Goal: Task Accomplishment & Management: Manage account settings

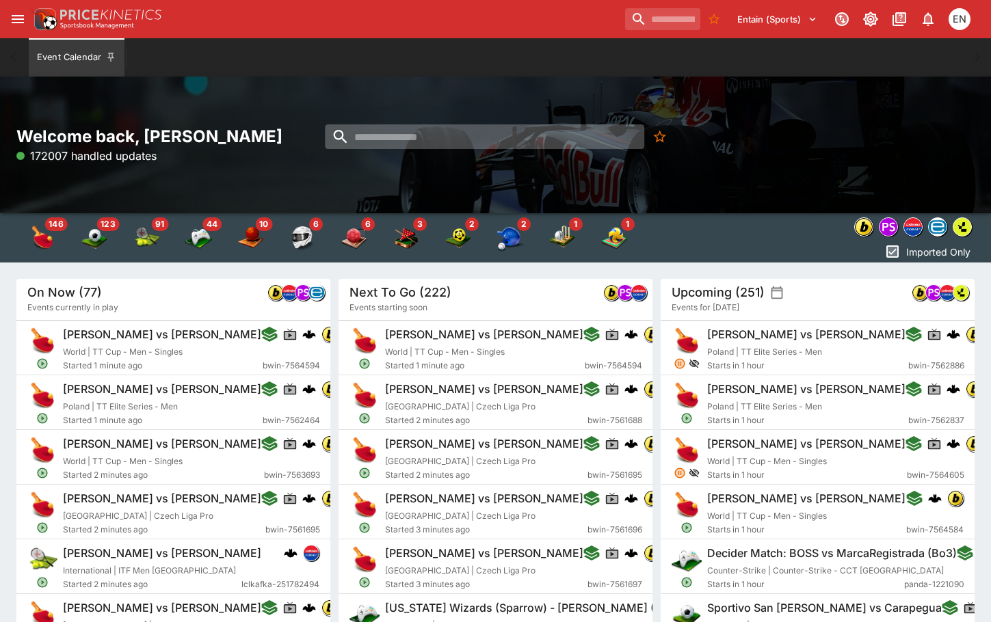
click at [427, 137] on input "search" at bounding box center [484, 136] width 319 height 25
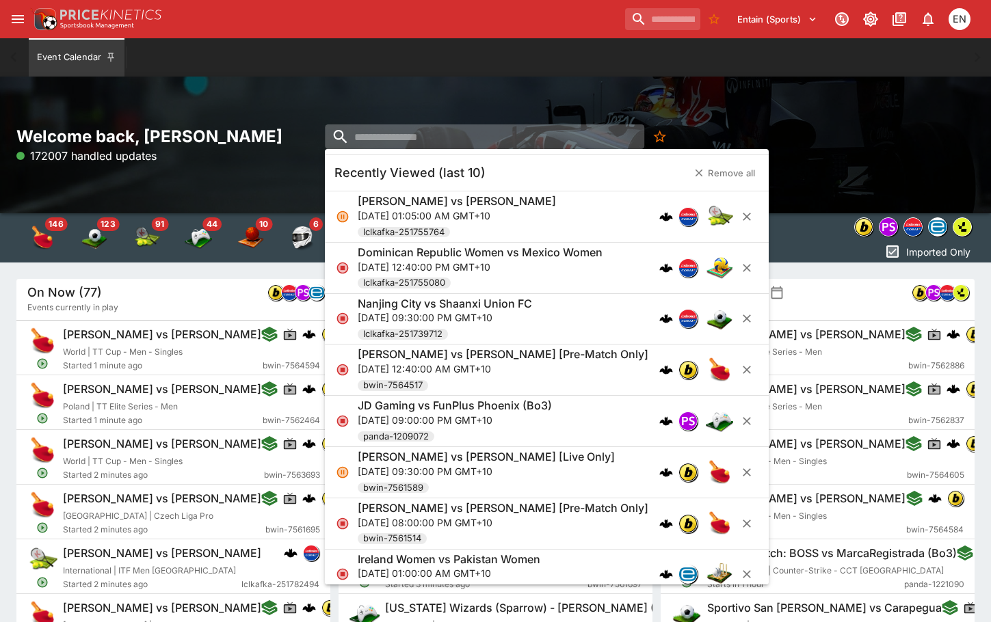
type input "*"
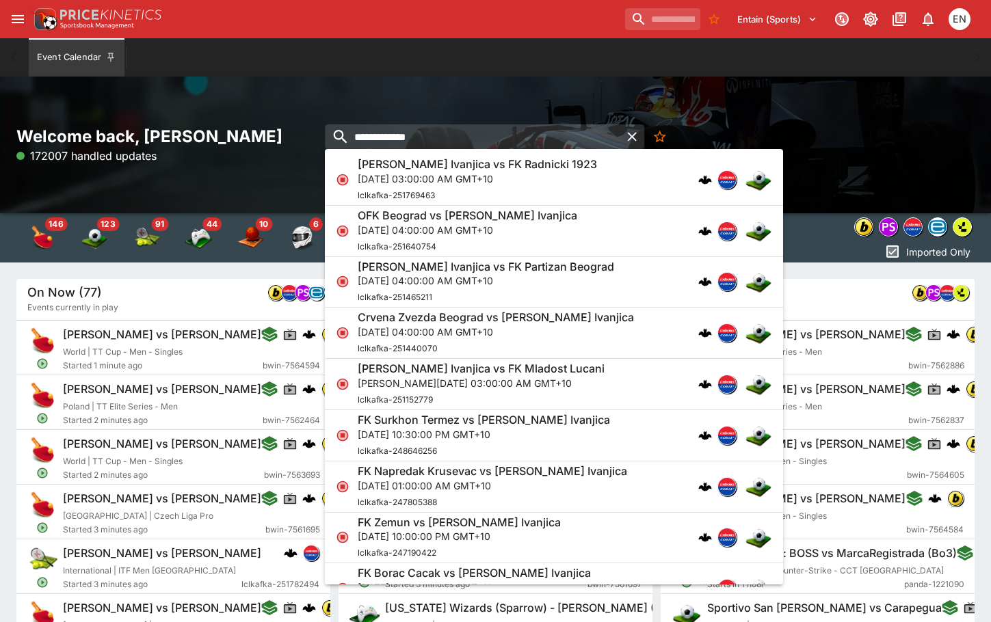
type input "**********"
click at [437, 173] on p "Tue, Aug 12, 2025, 03:00:00 AM GMT+10" at bounding box center [477, 179] width 239 height 14
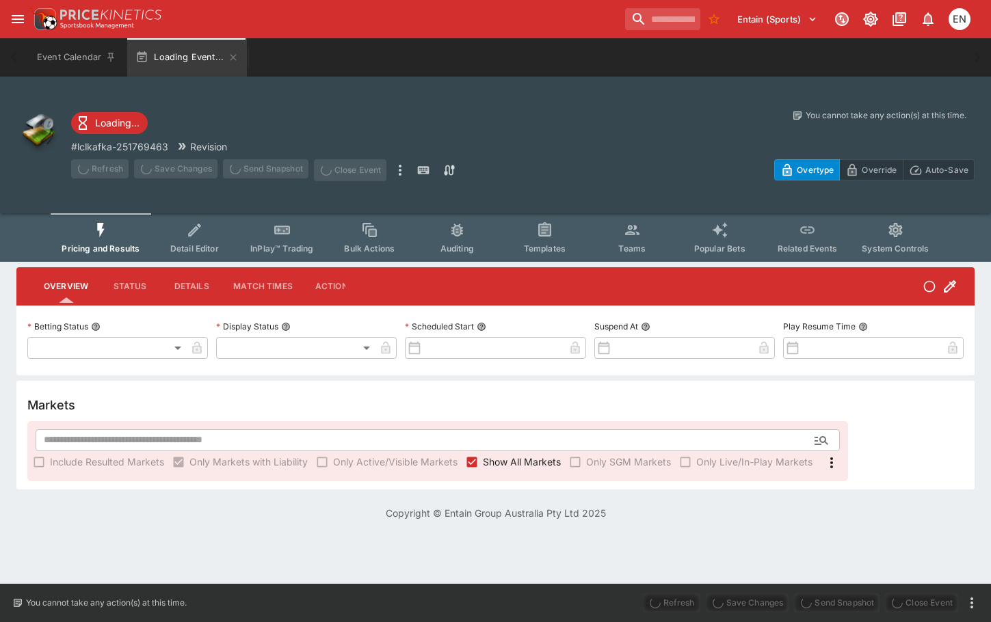
type input "**********"
type input "******"
type input "**********"
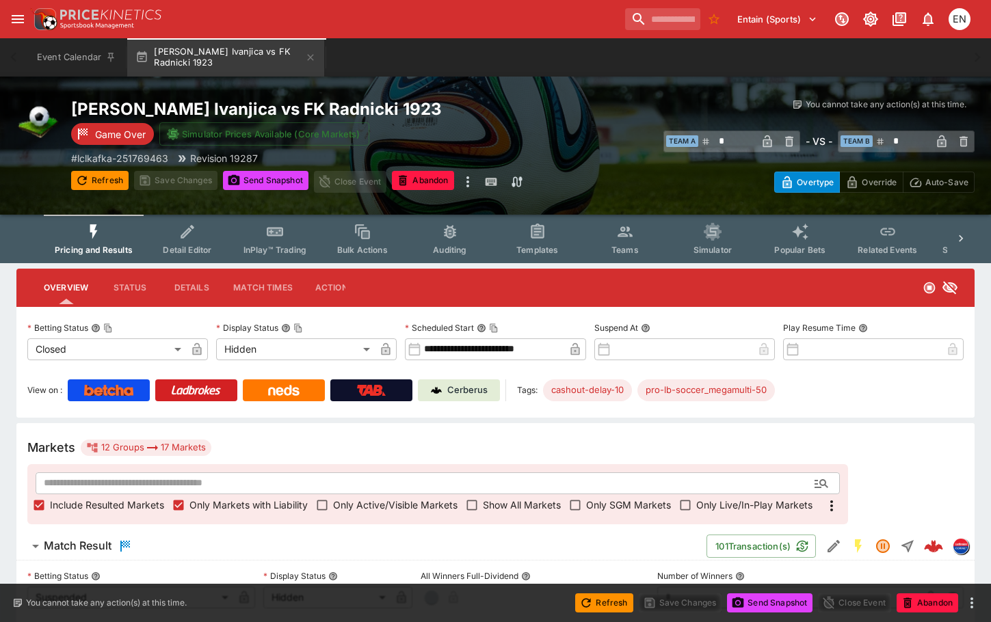
click at [59, 540] on h6 "Match Result" at bounding box center [78, 546] width 68 height 14
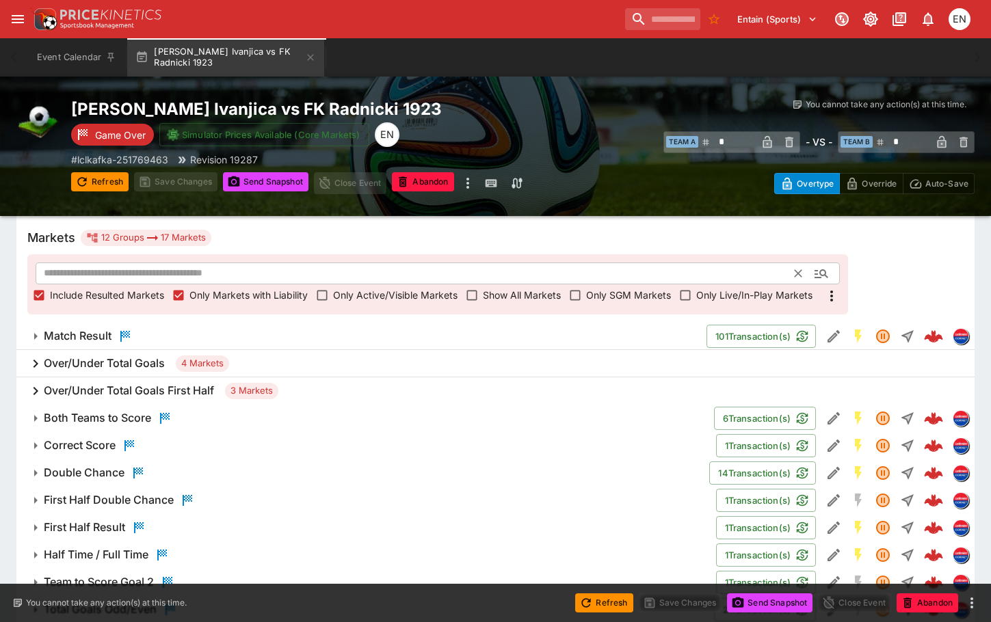
scroll to position [287, 0]
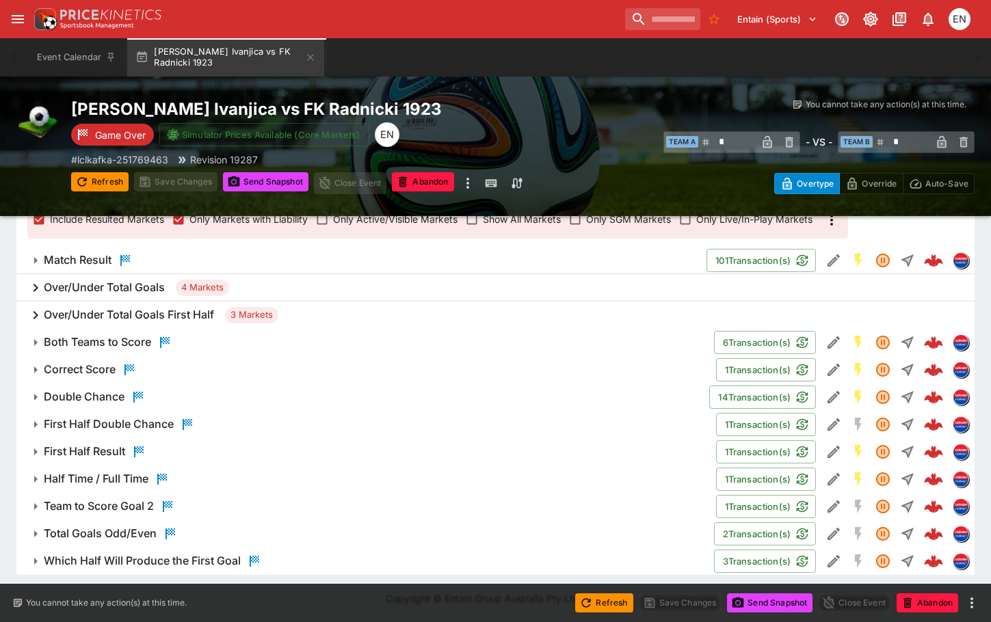
click at [105, 284] on h6 "Over/Under Total Goals" at bounding box center [104, 287] width 121 height 14
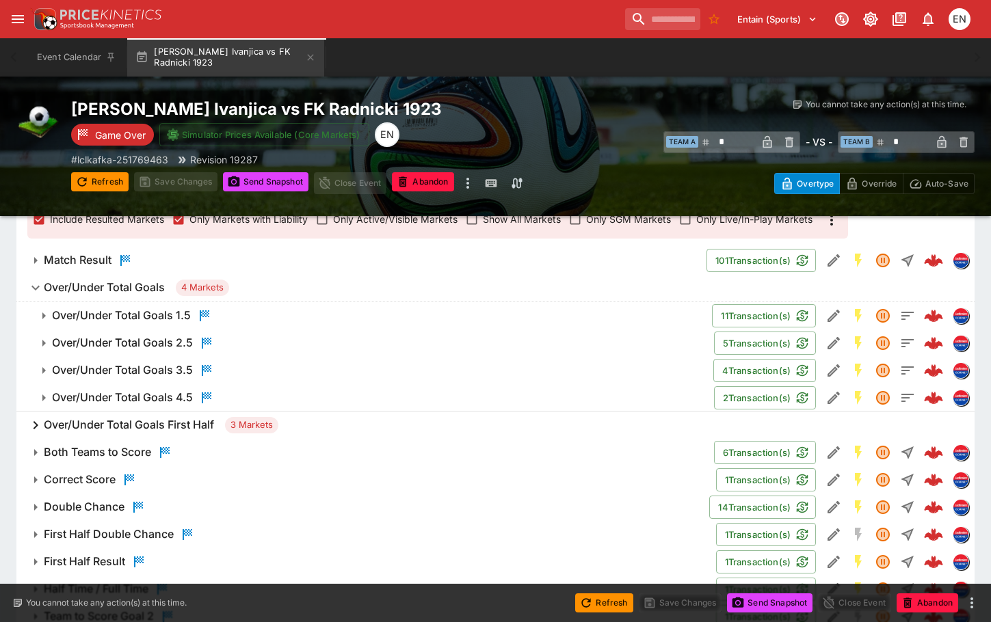
click at [108, 426] on h6 "Over/Under Total Goals First Half" at bounding box center [129, 425] width 170 height 14
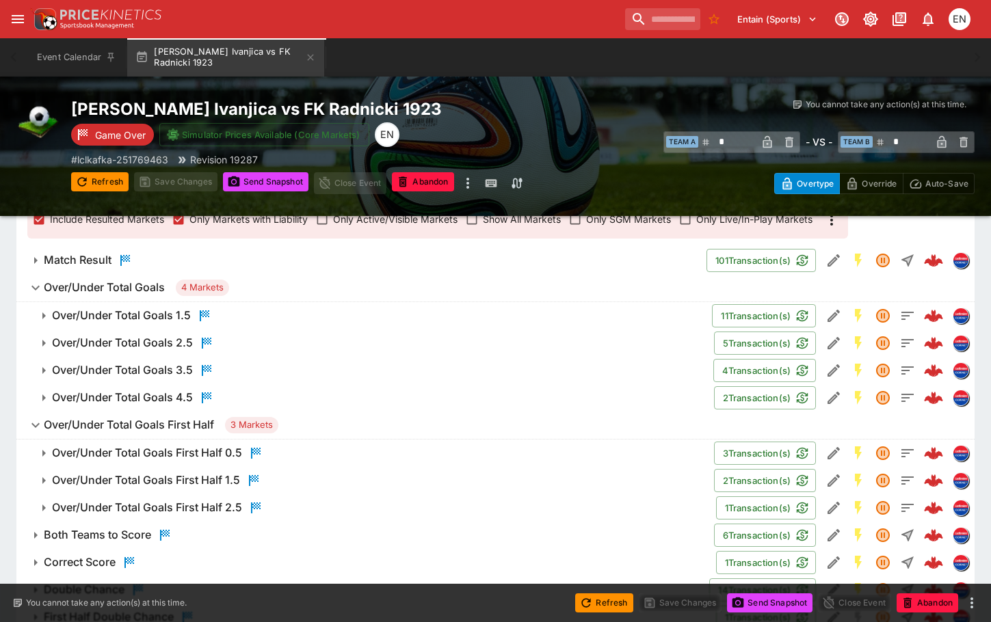
click at [108, 426] on h6 "Over/Under Total Goals First Half" at bounding box center [129, 425] width 170 height 14
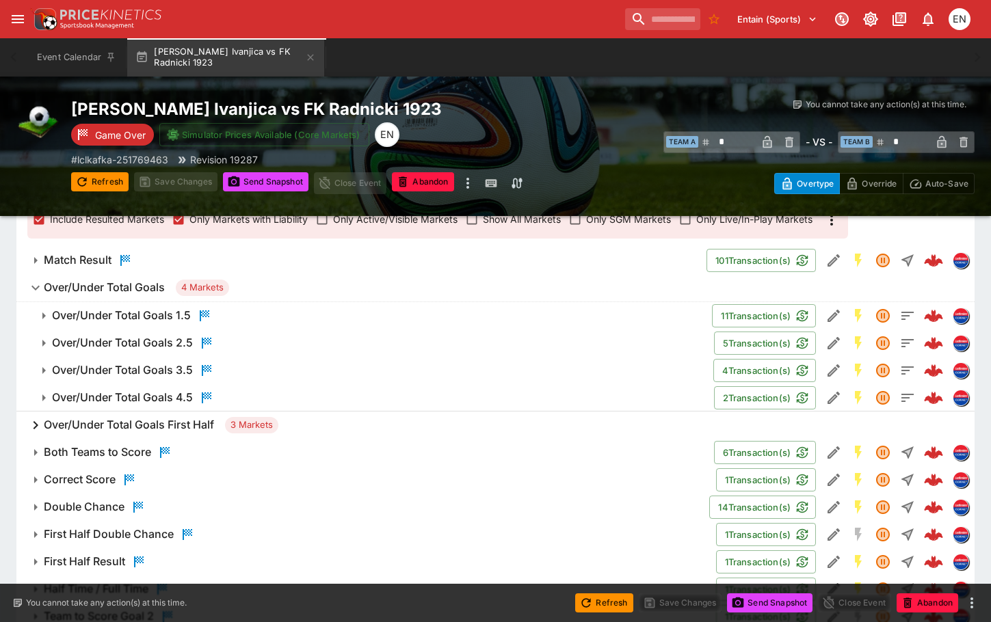
click at [74, 259] on h6 "Match Result" at bounding box center [78, 260] width 68 height 14
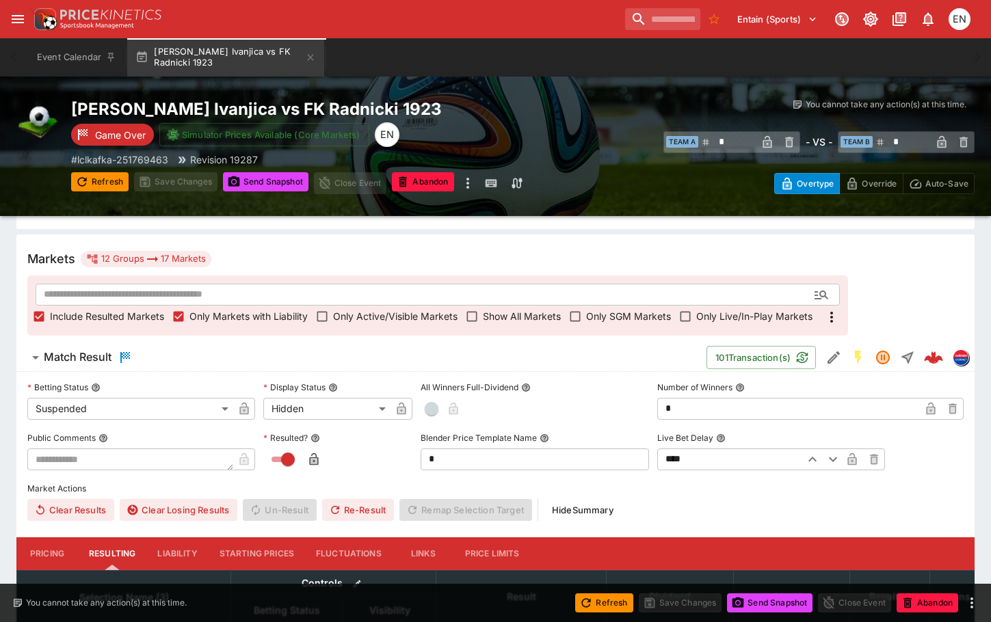
scroll to position [14, 0]
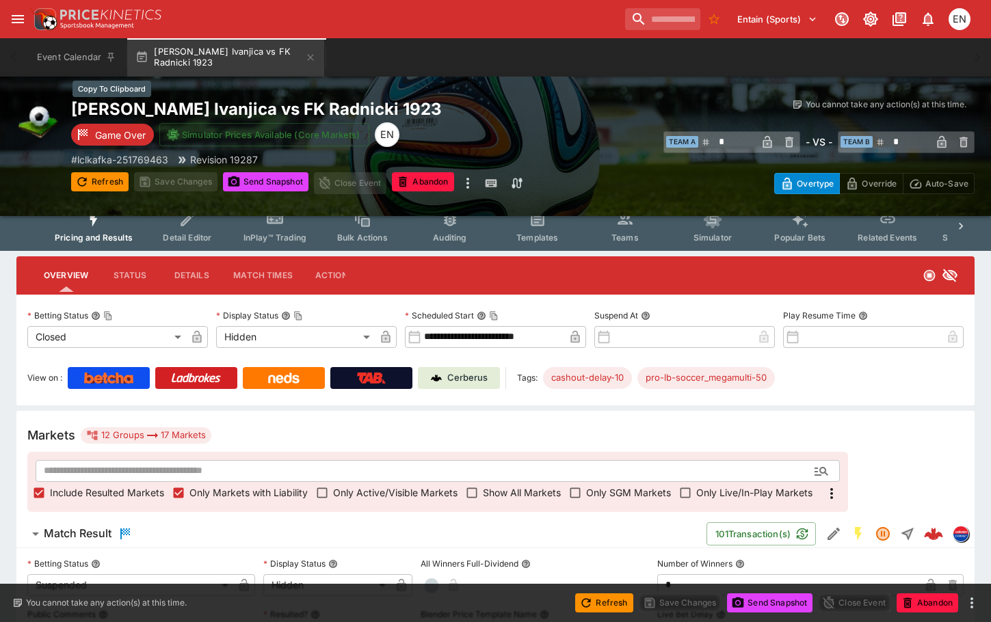
click at [261, 109] on h2 "FK Javor Ivanjica vs FK Radnicki 1923" at bounding box center [334, 108] width 527 height 21
click at [72, 536] on h6 "Match Result" at bounding box center [78, 534] width 68 height 14
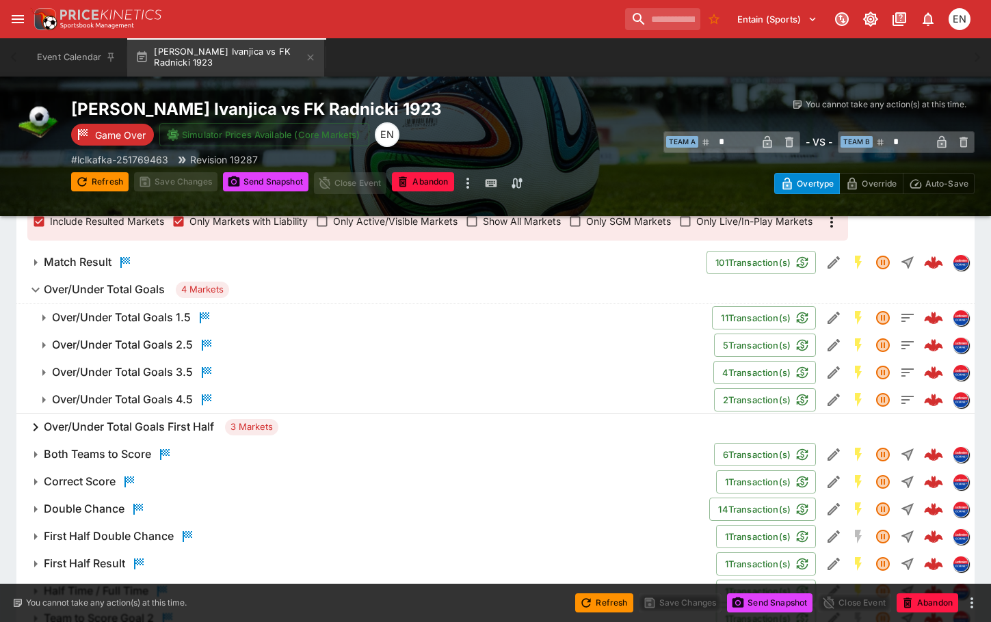
scroll to position [287, 0]
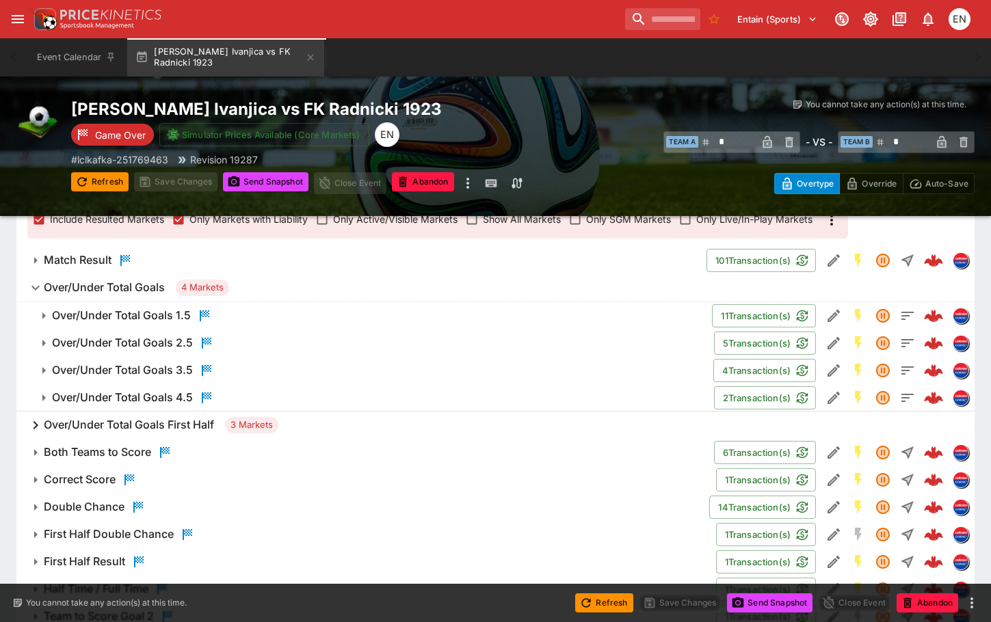
click at [94, 291] on h6 "Over/Under Total Goals" at bounding box center [104, 287] width 121 height 14
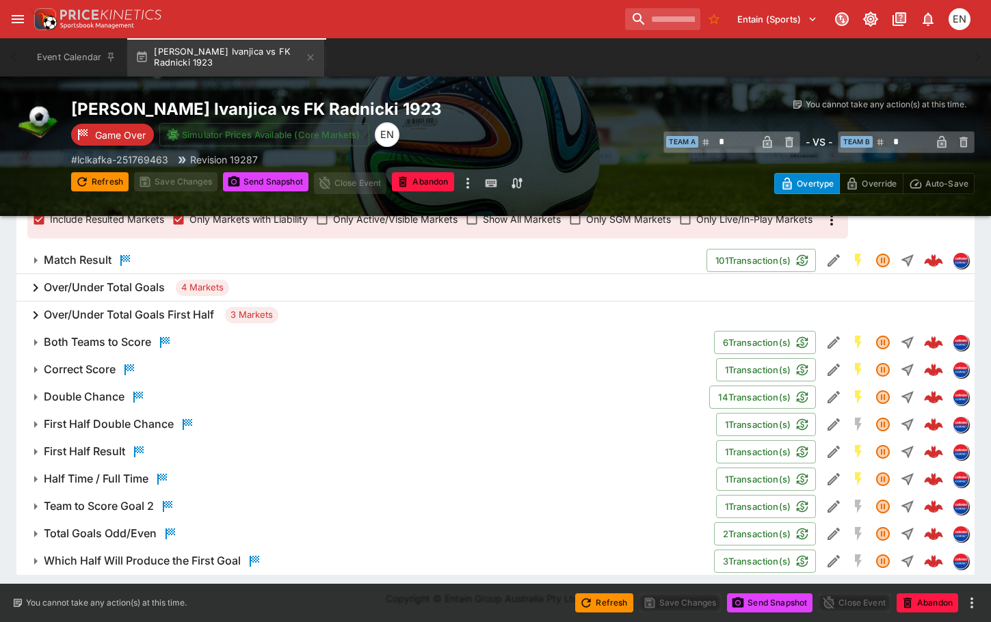
click at [103, 312] on h6 "Over/Under Total Goals First Half" at bounding box center [129, 315] width 170 height 14
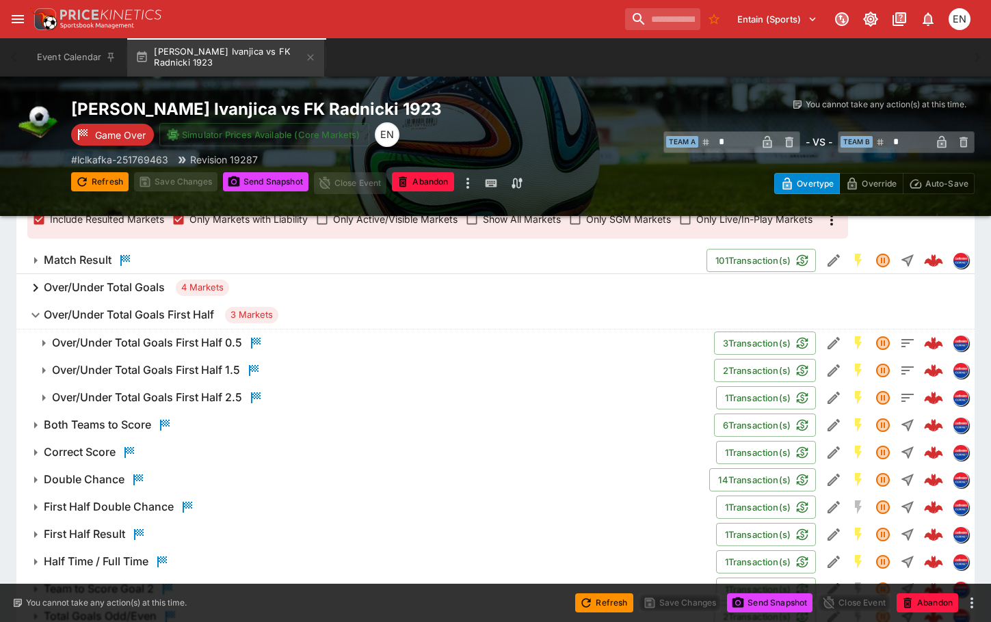
click at [112, 336] on h6 "Over/Under Total Goals First Half 0.5" at bounding box center [147, 343] width 190 height 14
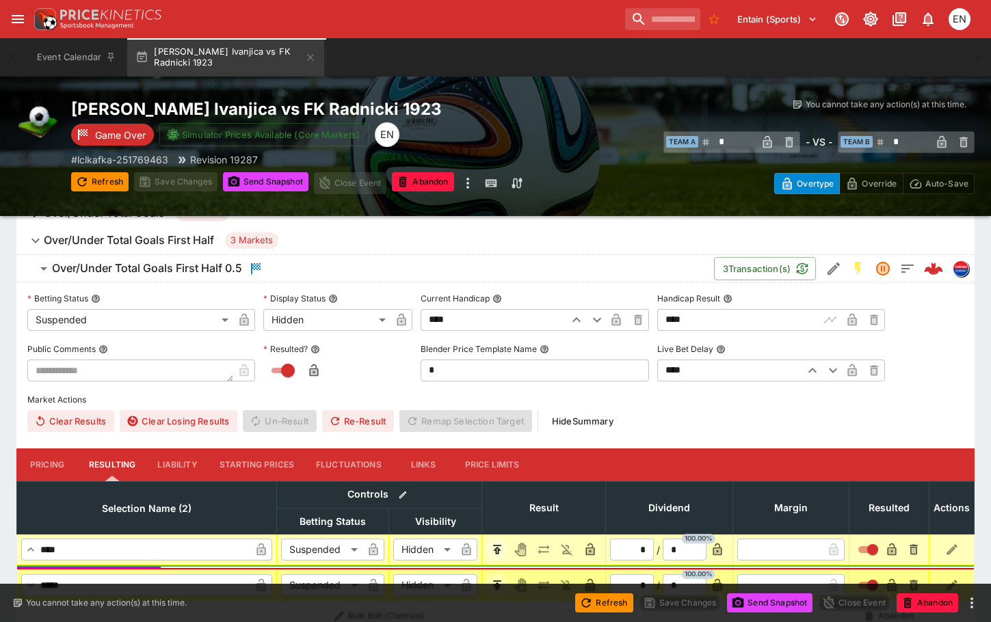
scroll to position [150, 0]
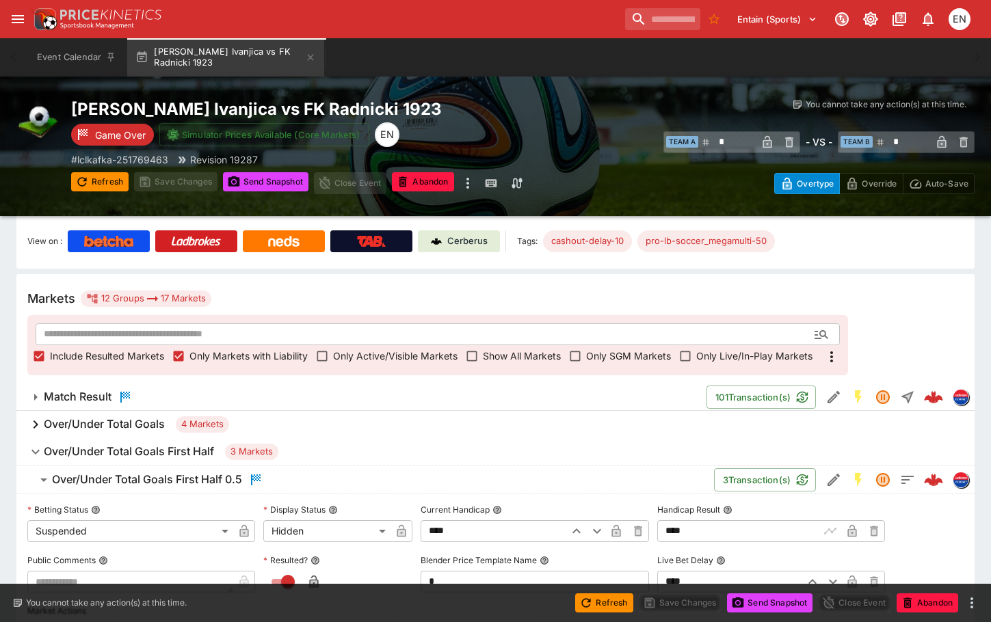
drag, startPoint x: 315, startPoint y: 57, endPoint x: 331, endPoint y: 78, distance: 26.8
click at [315, 57] on icon "button" at bounding box center [310, 57] width 11 height 11
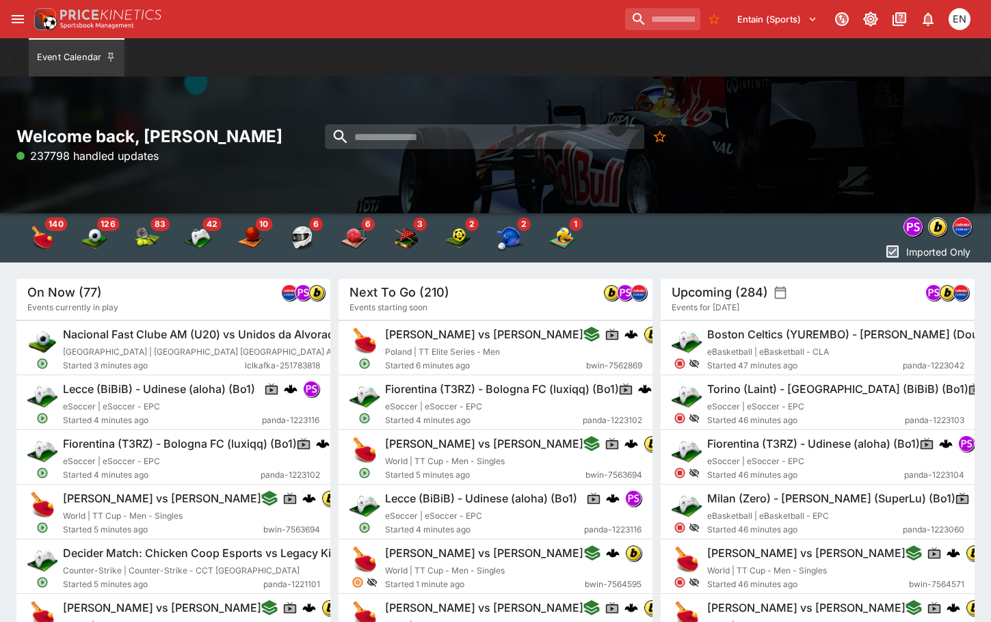
click at [502, 49] on div "Event Calendar" at bounding box center [495, 57] width 936 height 38
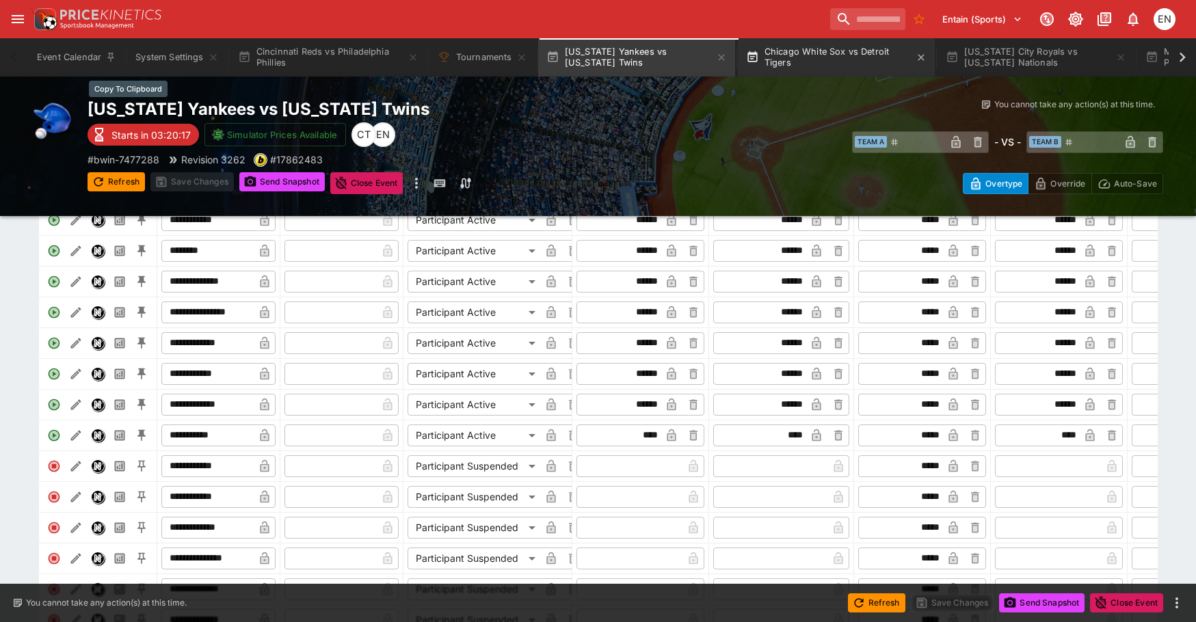
scroll to position [0, 373]
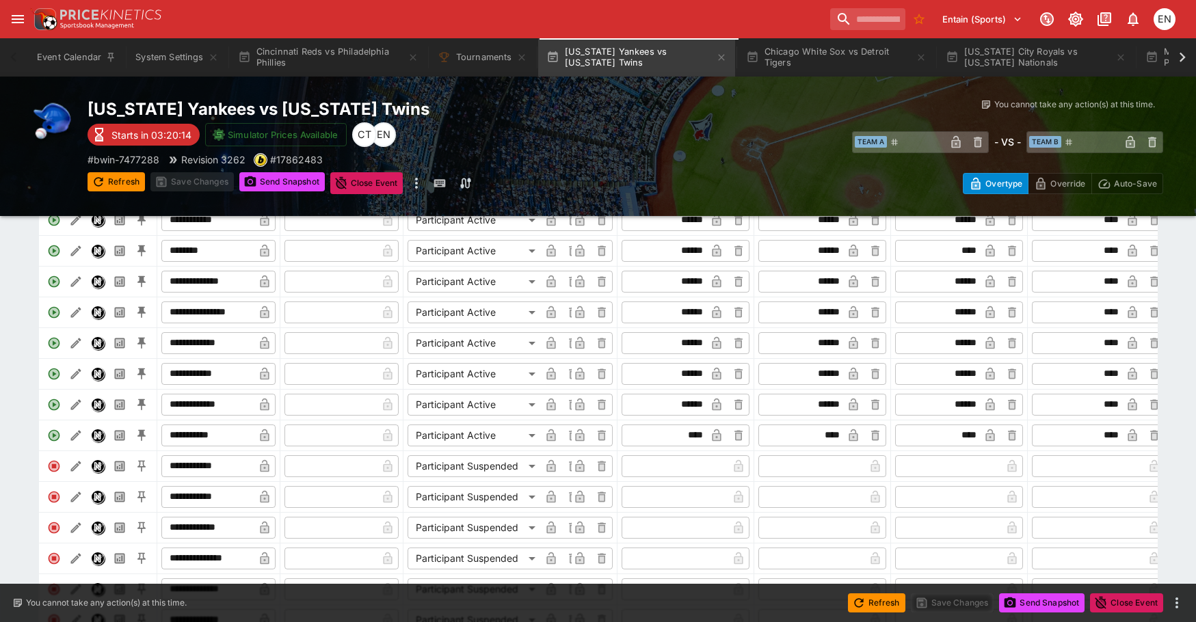
click at [1180, 57] on icon at bounding box center [1182, 57] width 19 height 19
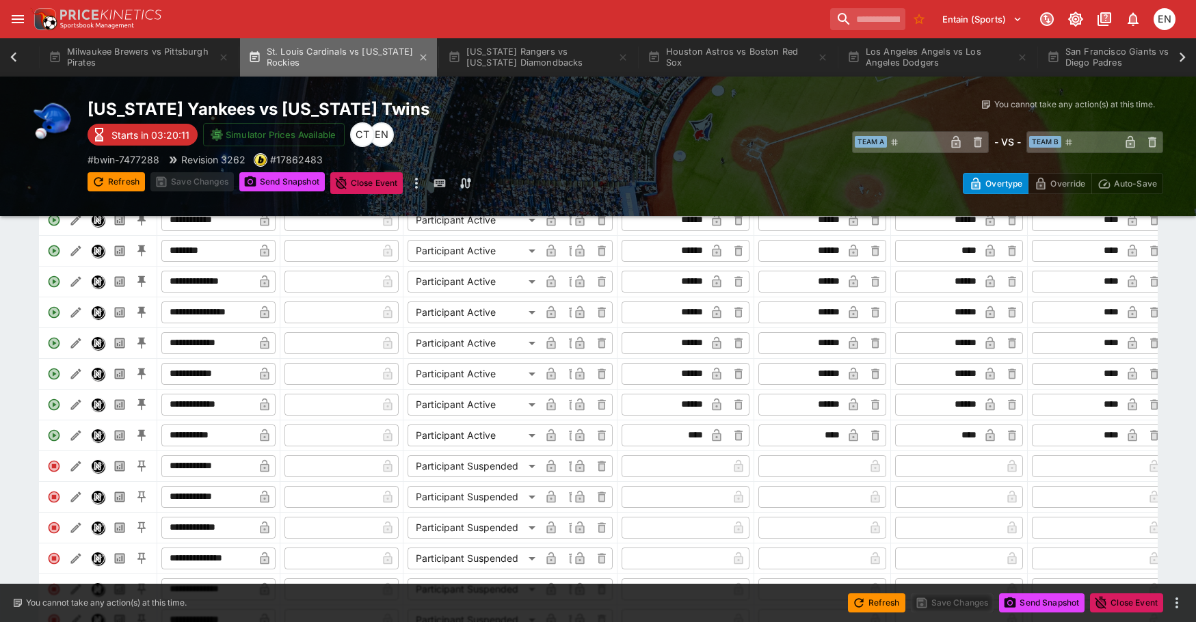
click at [333, 61] on button "St. Louis Cardinals vs Colorado Rockies" at bounding box center [338, 57] width 197 height 38
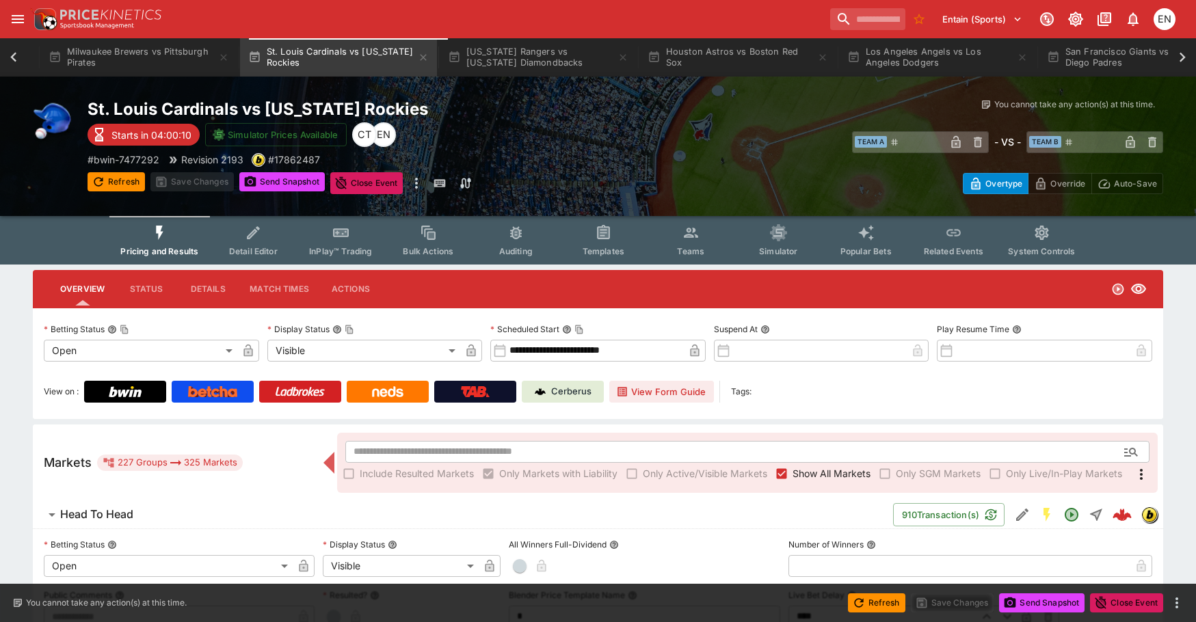
click at [690, 250] on span "Teams" at bounding box center [690, 251] width 27 height 10
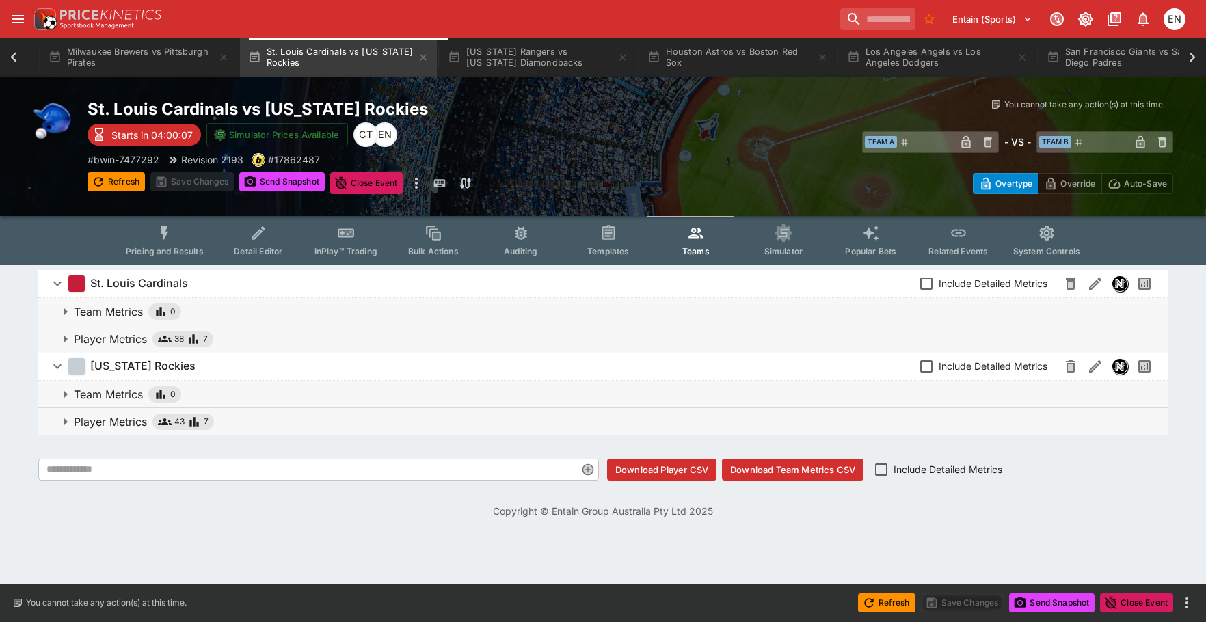
click at [134, 421] on p "Player Metrics" at bounding box center [110, 422] width 73 height 16
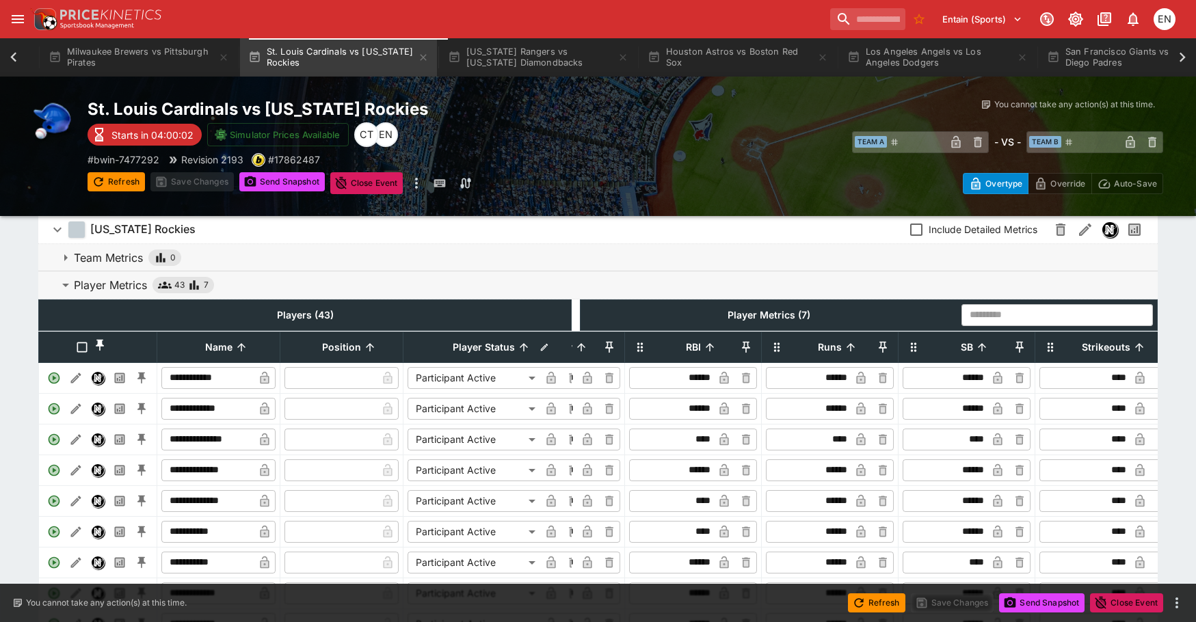
scroll to position [0, 384]
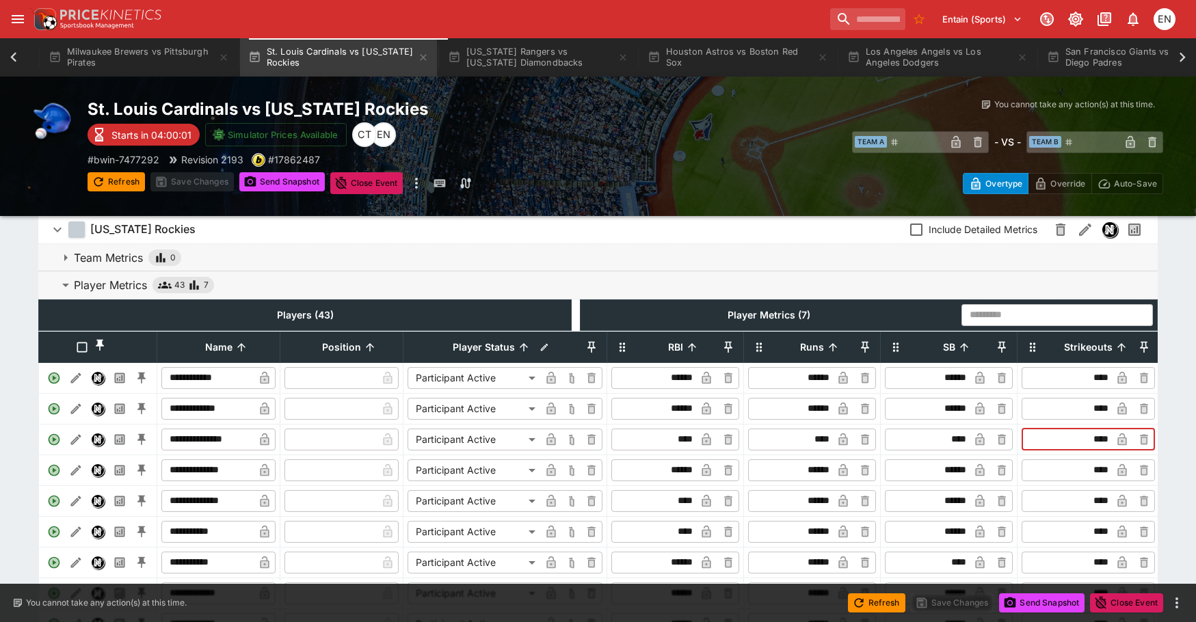
drag, startPoint x: 1085, startPoint y: 457, endPoint x: 1114, endPoint y: 450, distance: 29.5
click at [1114, 450] on div "​ **** ​" at bounding box center [1088, 440] width 133 height 22
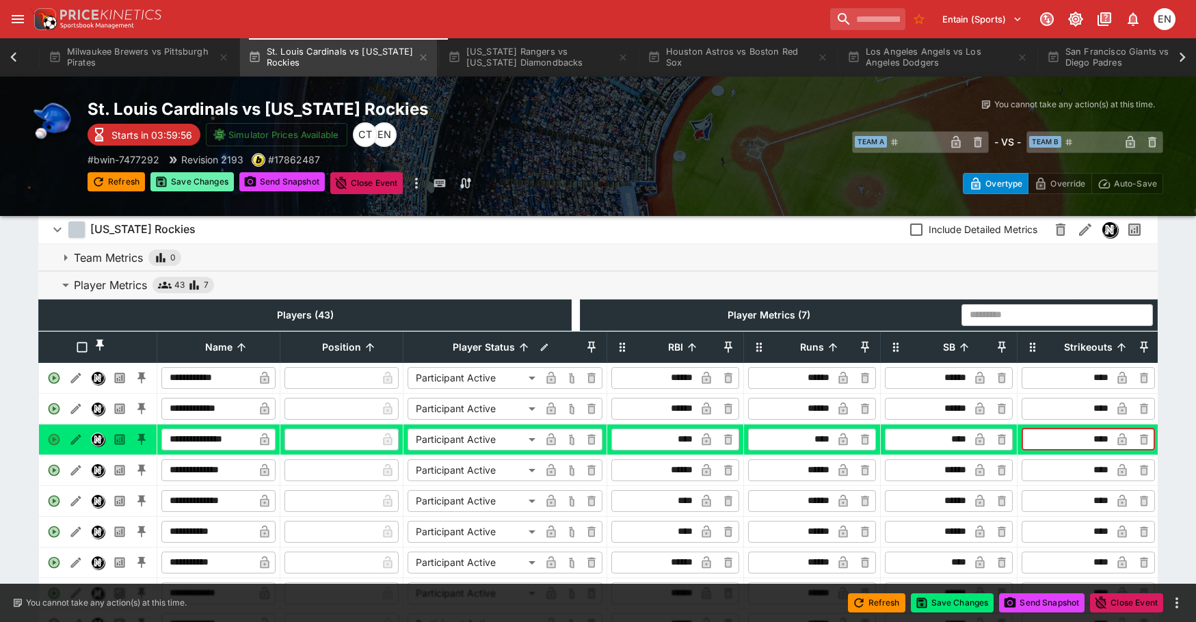
type input "****"
click at [200, 186] on button "Save Changes" at bounding box center [191, 181] width 83 height 19
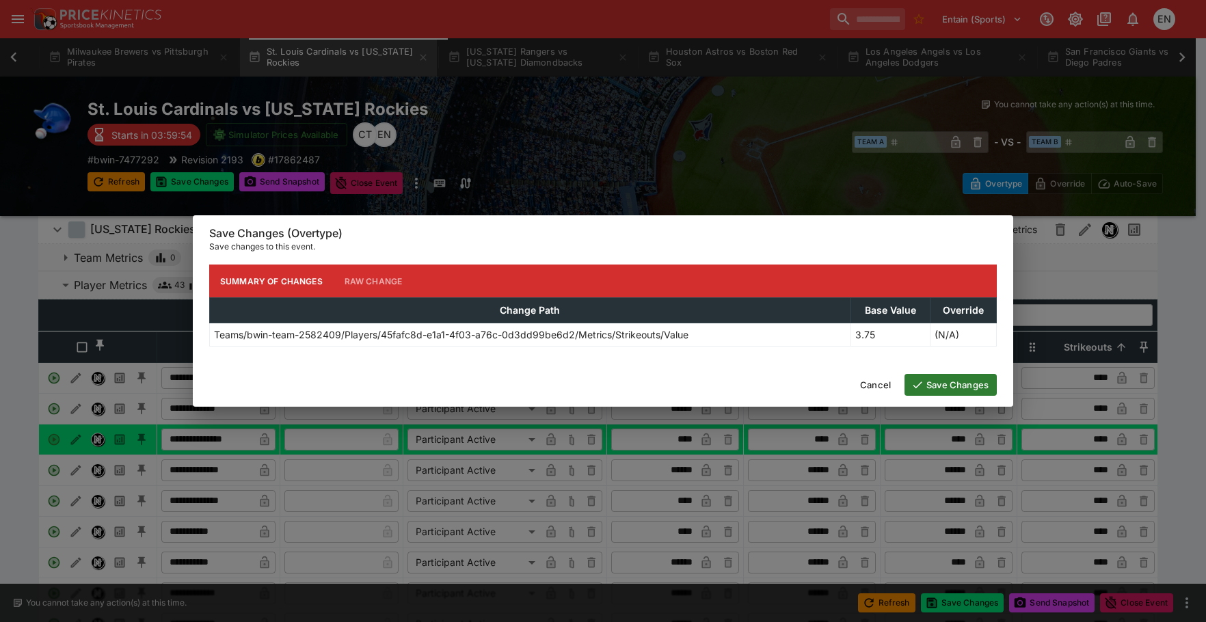
click at [934, 378] on button "Save Changes" at bounding box center [951, 385] width 92 height 22
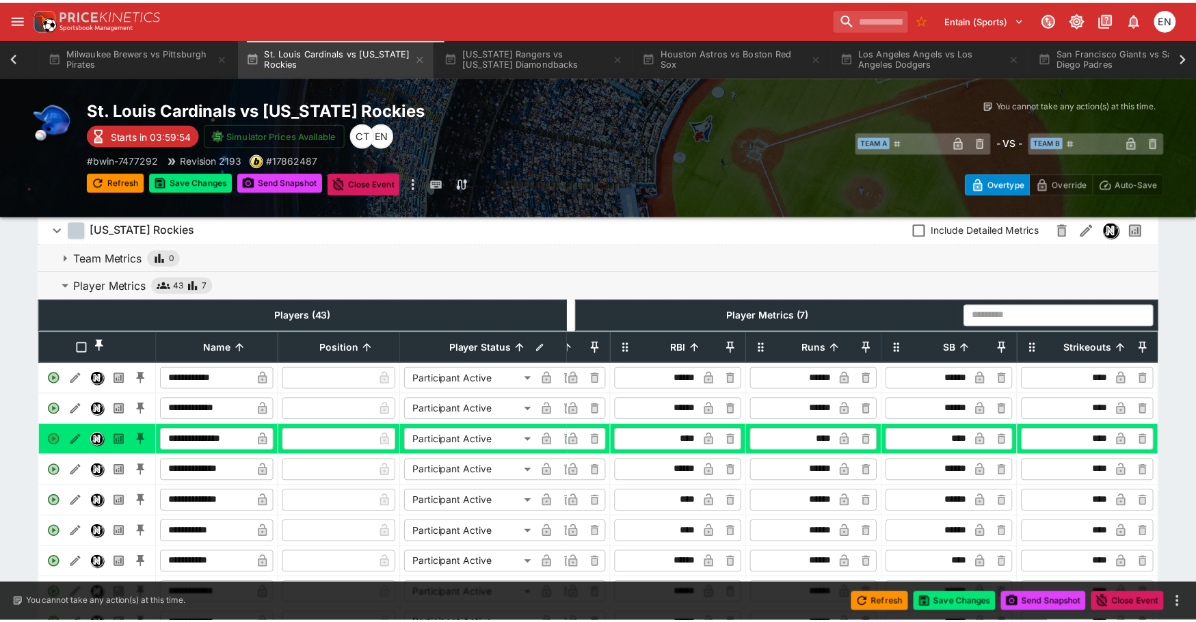
scroll to position [0, 373]
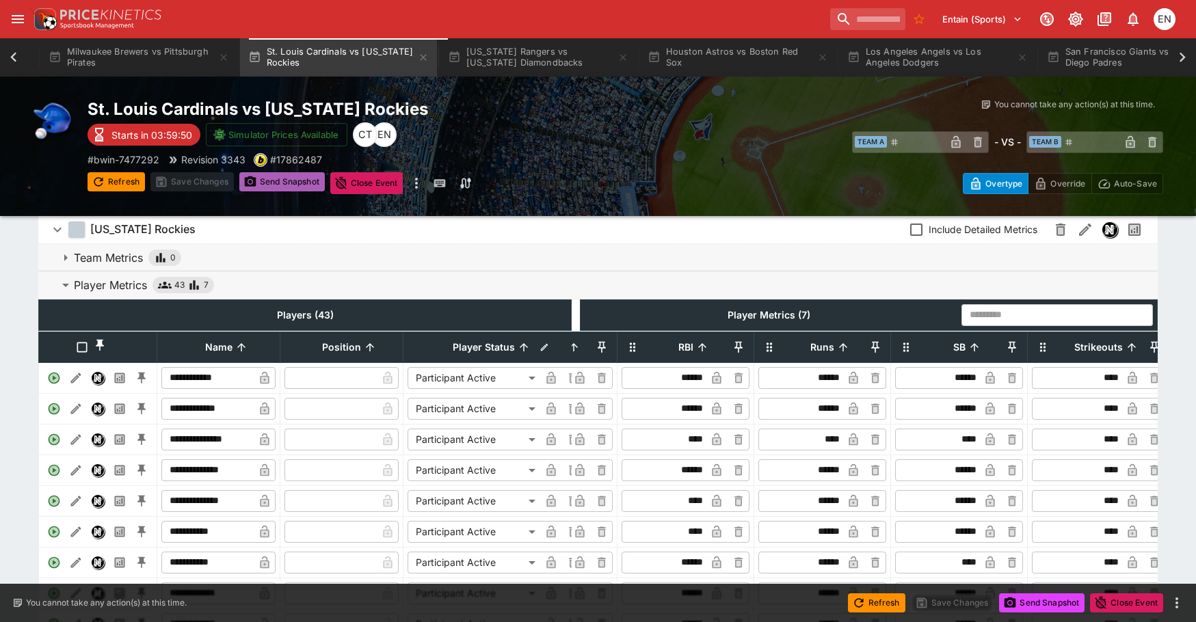
click at [289, 183] on button "Send Snapshot" at bounding box center [281, 181] width 85 height 19
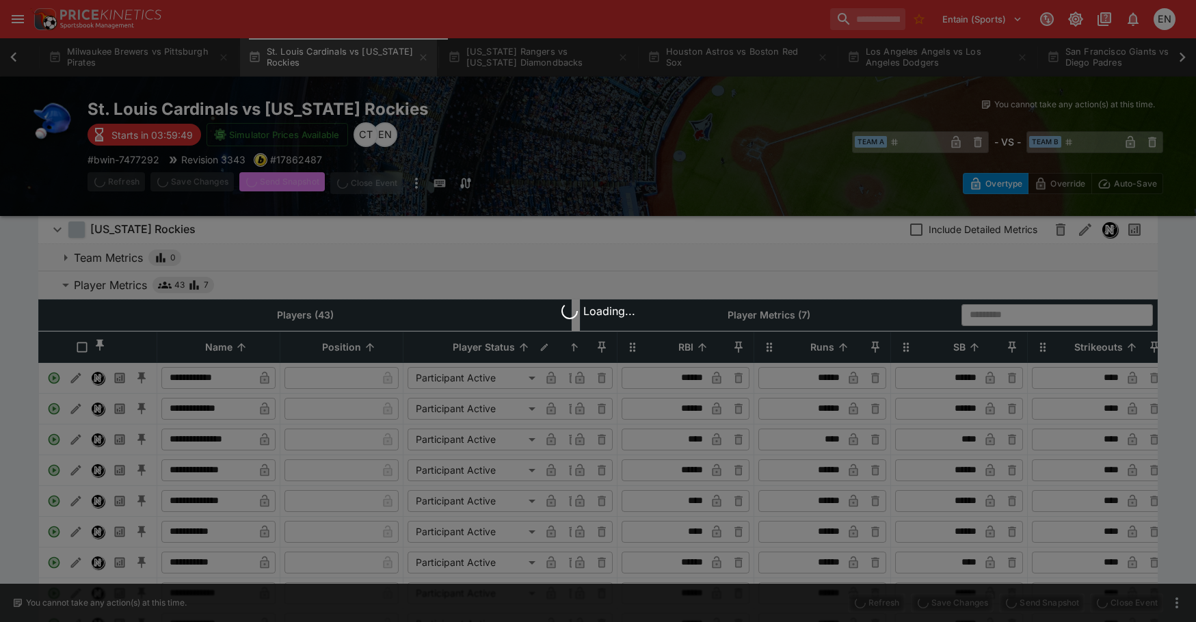
click at [289, 183] on div "Loading..." at bounding box center [598, 311] width 1196 height 622
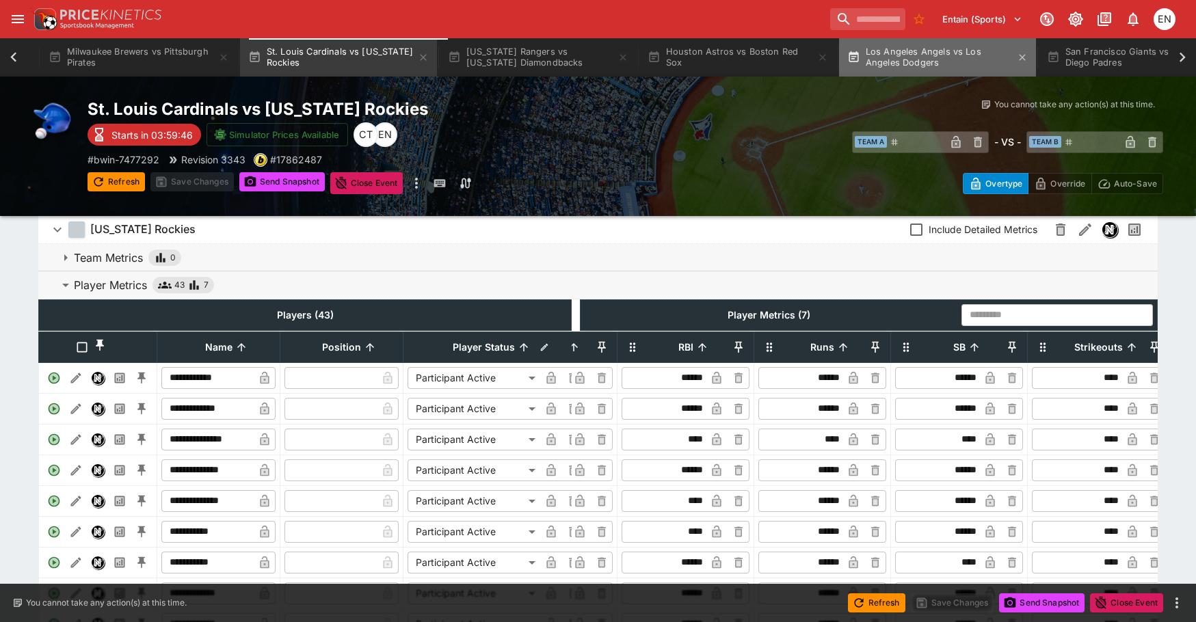
drag, startPoint x: 942, startPoint y: 53, endPoint x: 191, endPoint y: 118, distance: 753.7
click at [942, 53] on button "Los Angeles Angels vs Los Angeles Dodgers" at bounding box center [937, 57] width 197 height 38
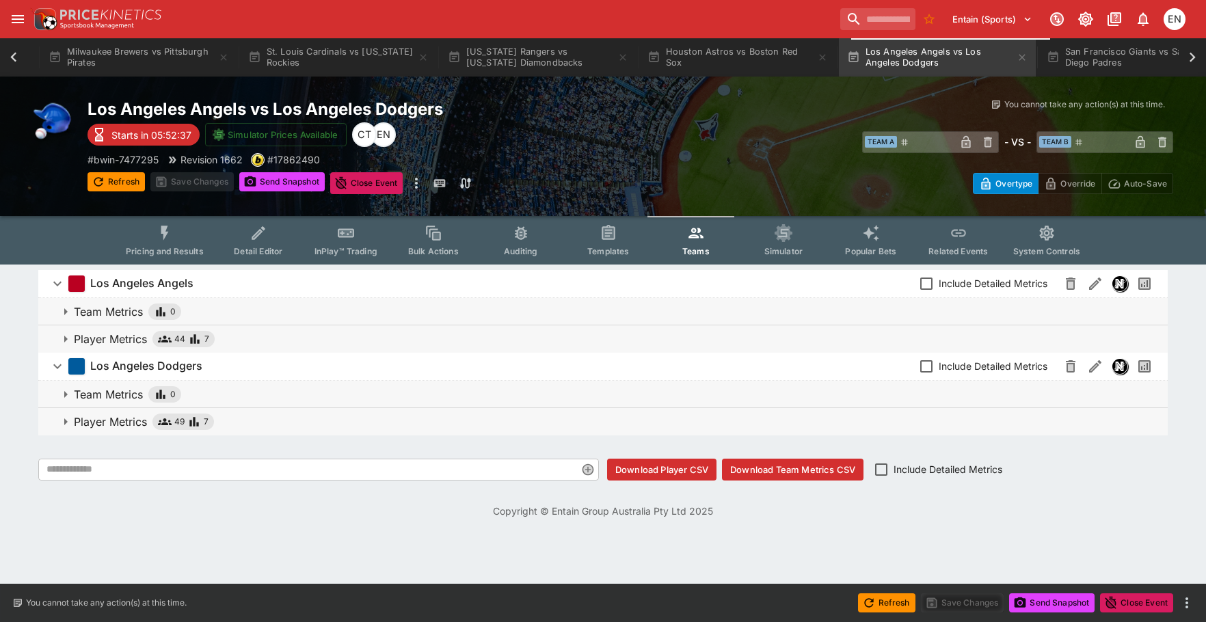
click at [131, 423] on p "Player Metrics" at bounding box center [110, 422] width 73 height 16
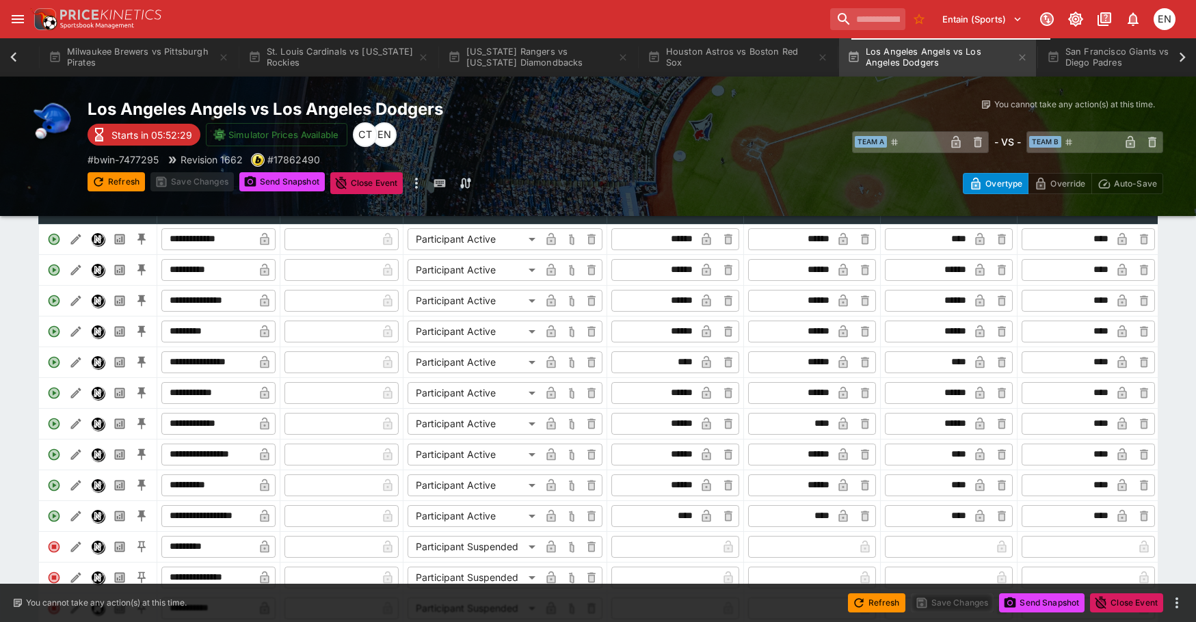
scroll to position [342, 0]
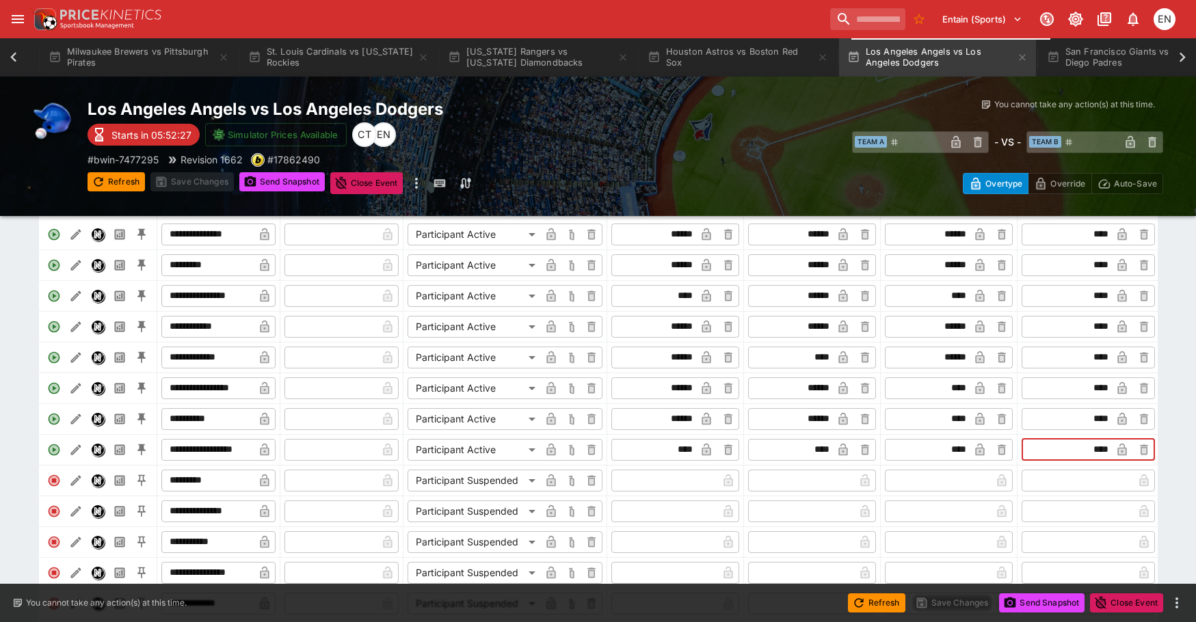
click at [1113, 446] on td "​ **** ​" at bounding box center [1089, 449] width 142 height 31
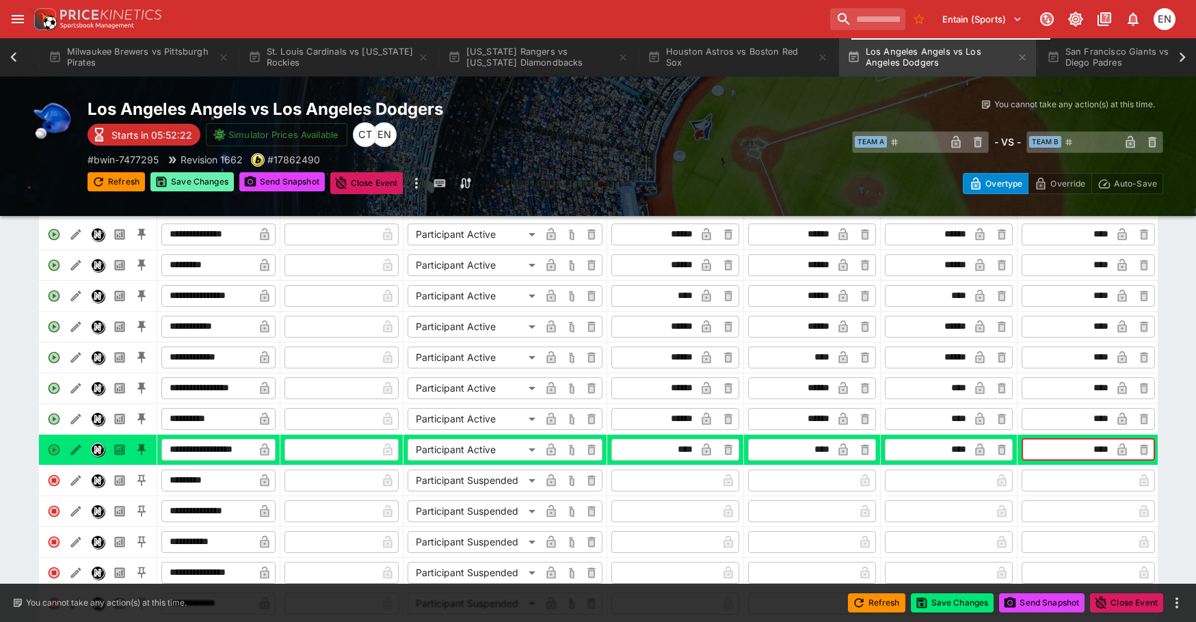
type input "****"
click at [192, 186] on button "Save Changes" at bounding box center [191, 181] width 83 height 19
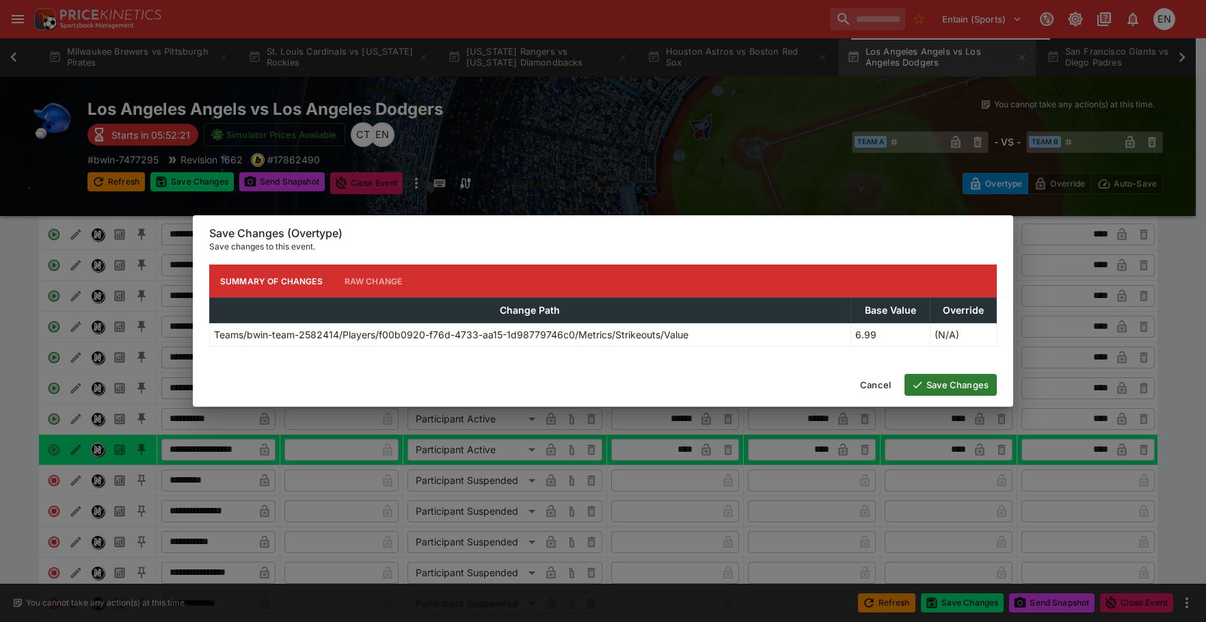
drag, startPoint x: 952, startPoint y: 383, endPoint x: 801, endPoint y: 384, distance: 151.1
click at [942, 384] on button "Save Changes" at bounding box center [951, 385] width 92 height 22
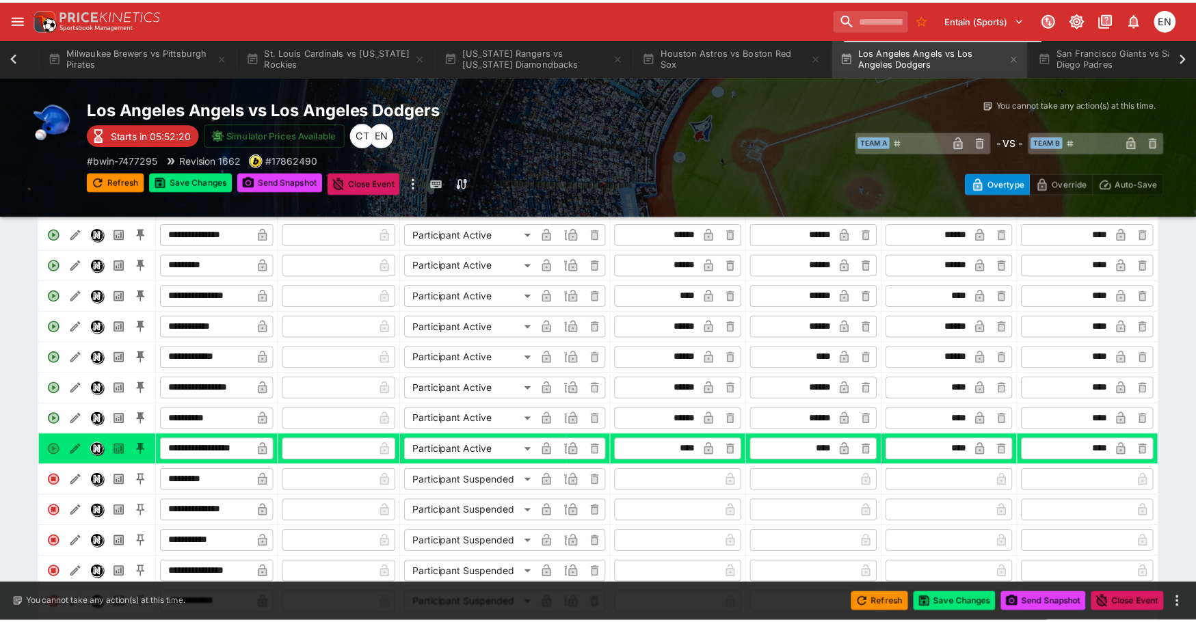
scroll to position [0, 373]
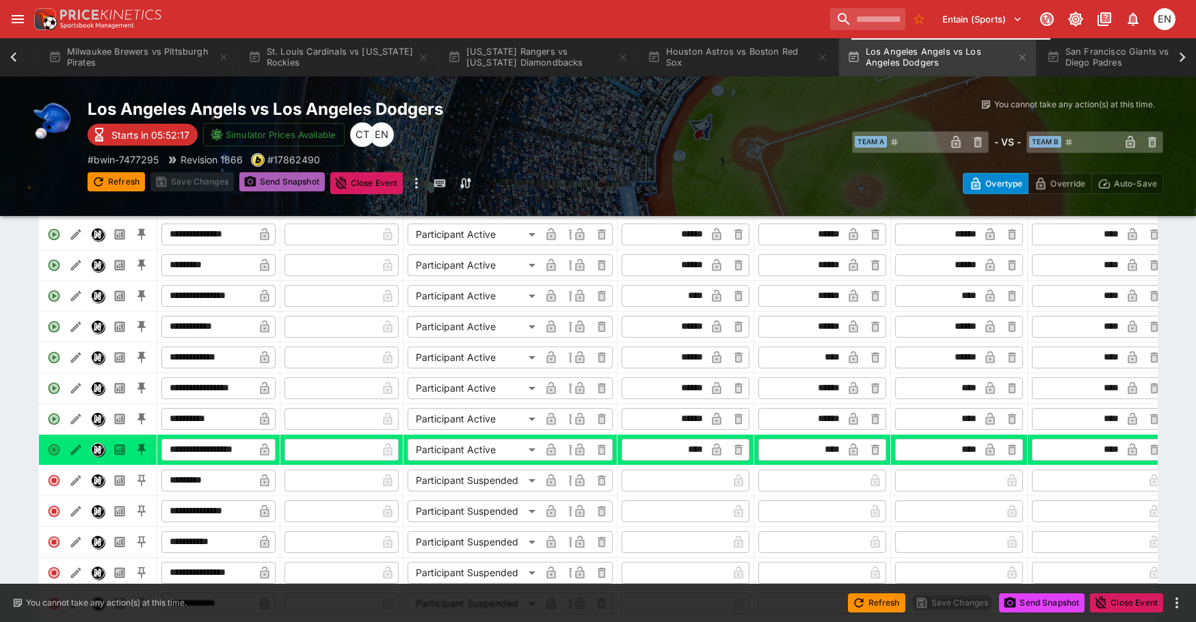
drag, startPoint x: 284, startPoint y: 185, endPoint x: 293, endPoint y: 183, distance: 9.1
click at [293, 183] on button "Send Snapshot" at bounding box center [281, 181] width 85 height 19
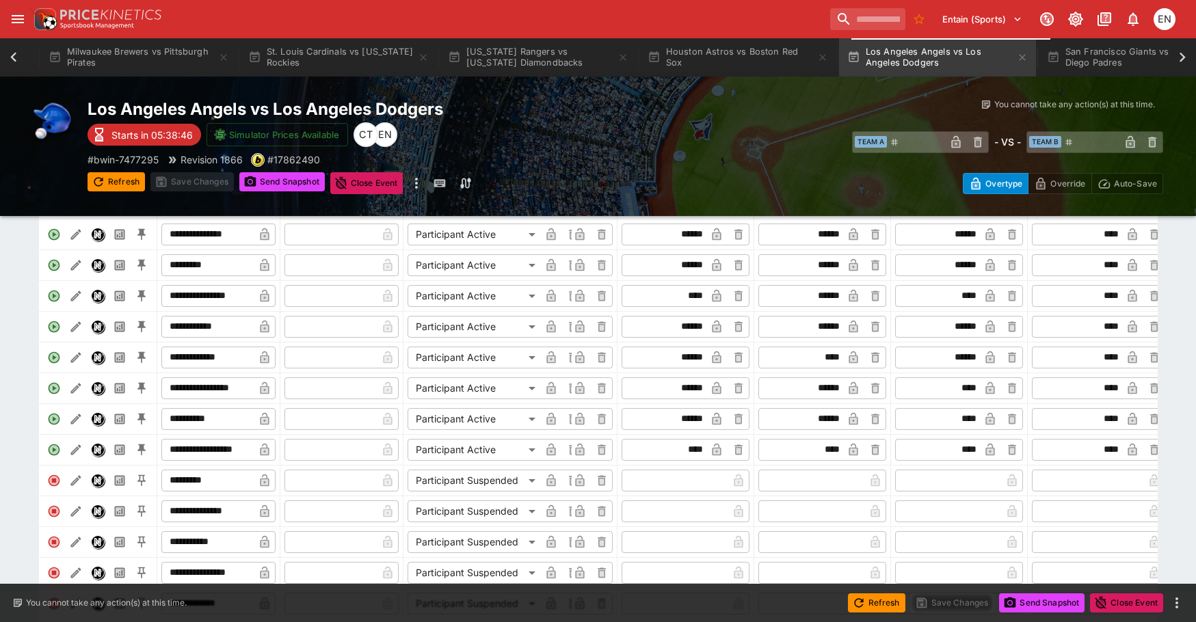
click at [16, 53] on icon at bounding box center [13, 57] width 19 height 19
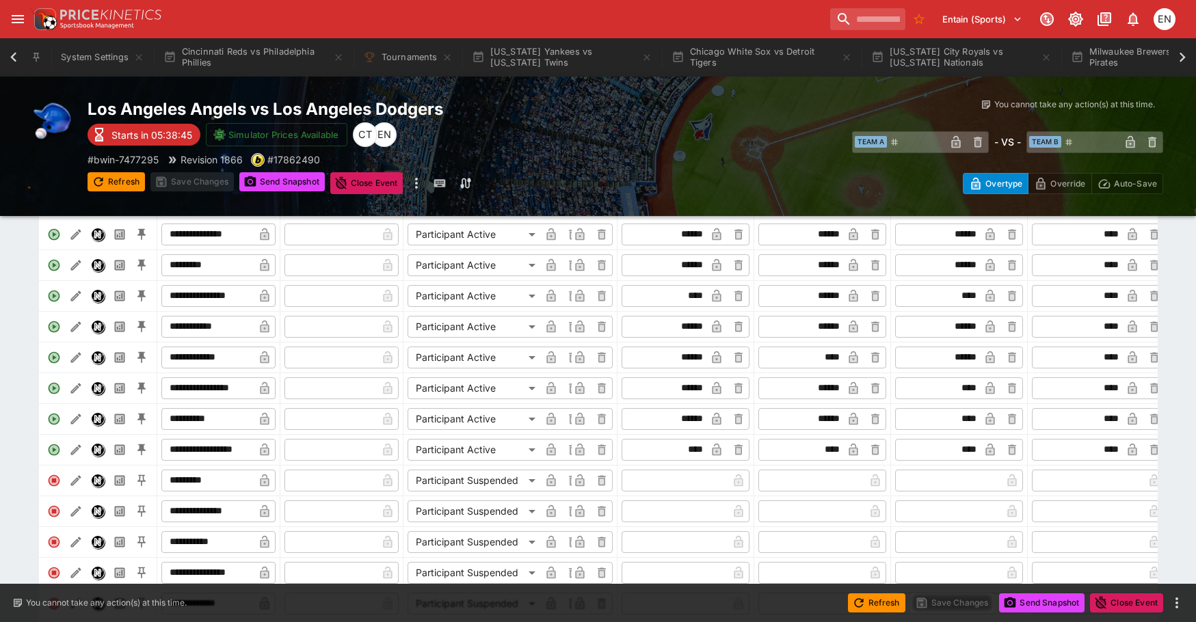
scroll to position [0, 0]
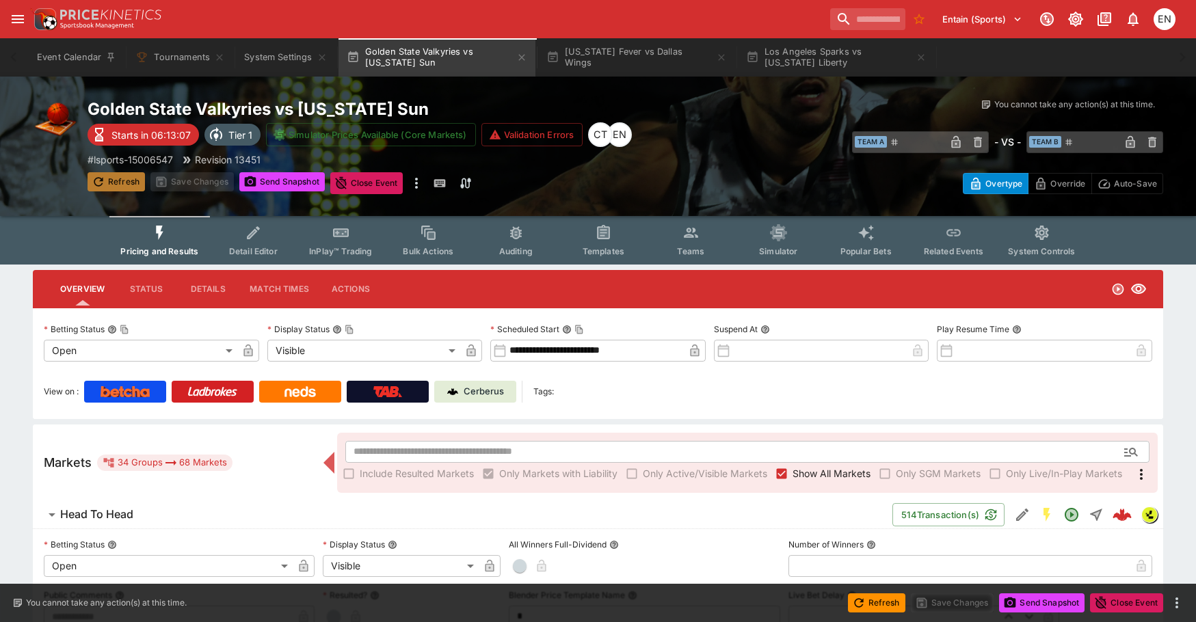
click at [129, 179] on button "Refresh" at bounding box center [116, 181] width 57 height 19
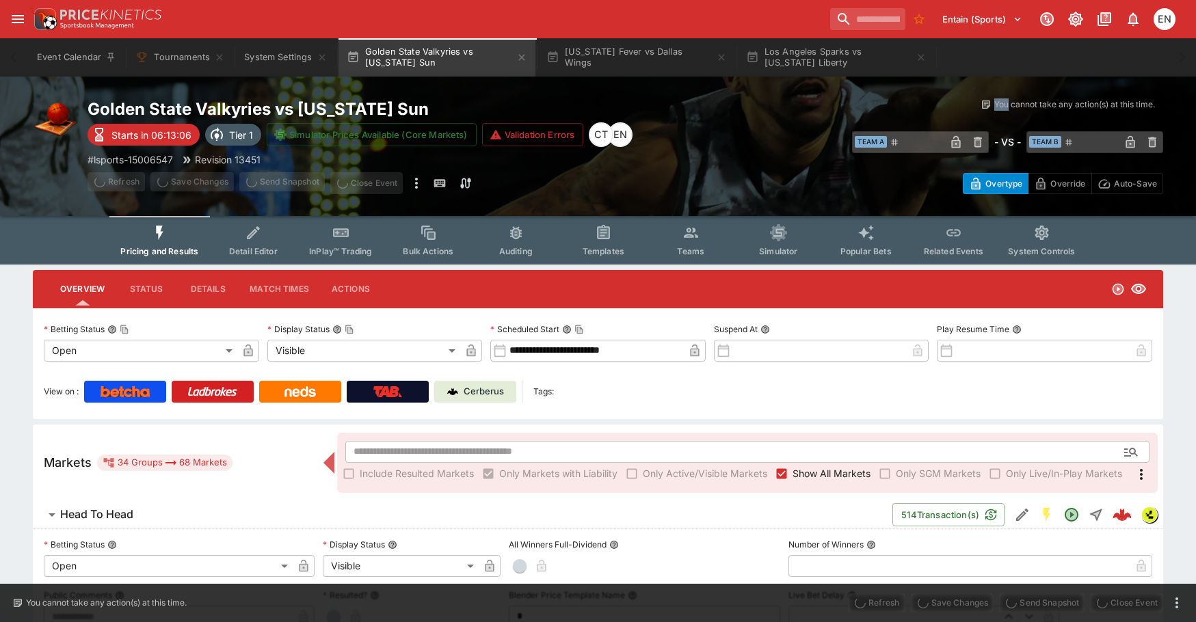
drag, startPoint x: 129, startPoint y: 179, endPoint x: 398, endPoint y: 96, distance: 282.1
click at [137, 179] on span "Refresh" at bounding box center [116, 181] width 57 height 14
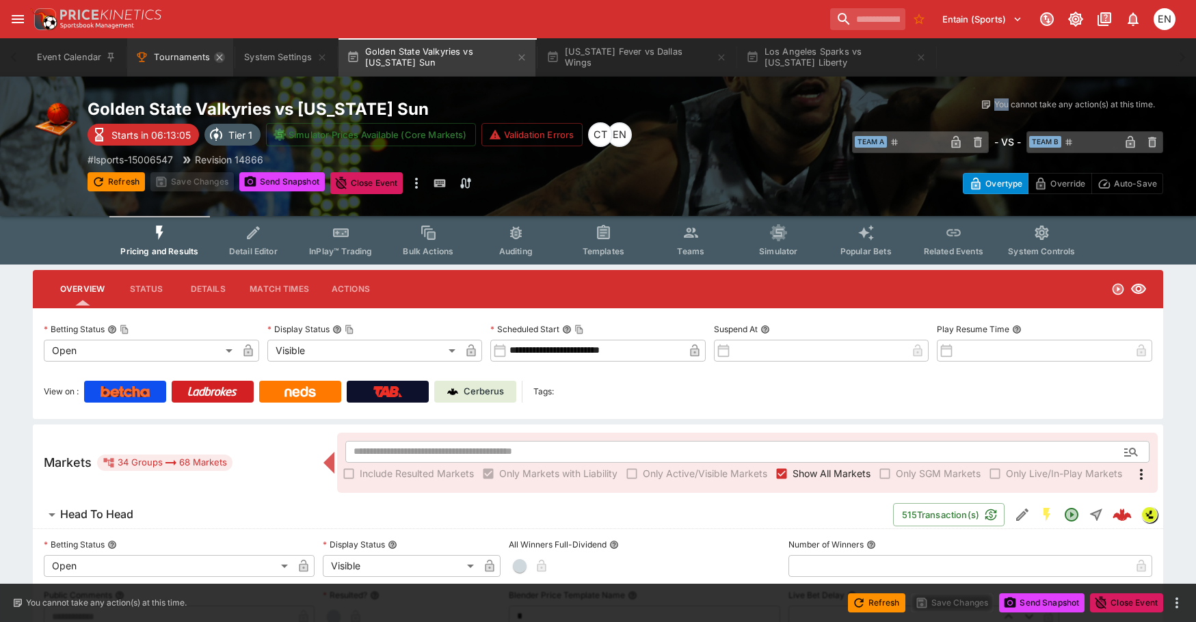
click at [217, 58] on icon "Tournaments" at bounding box center [219, 57] width 11 height 11
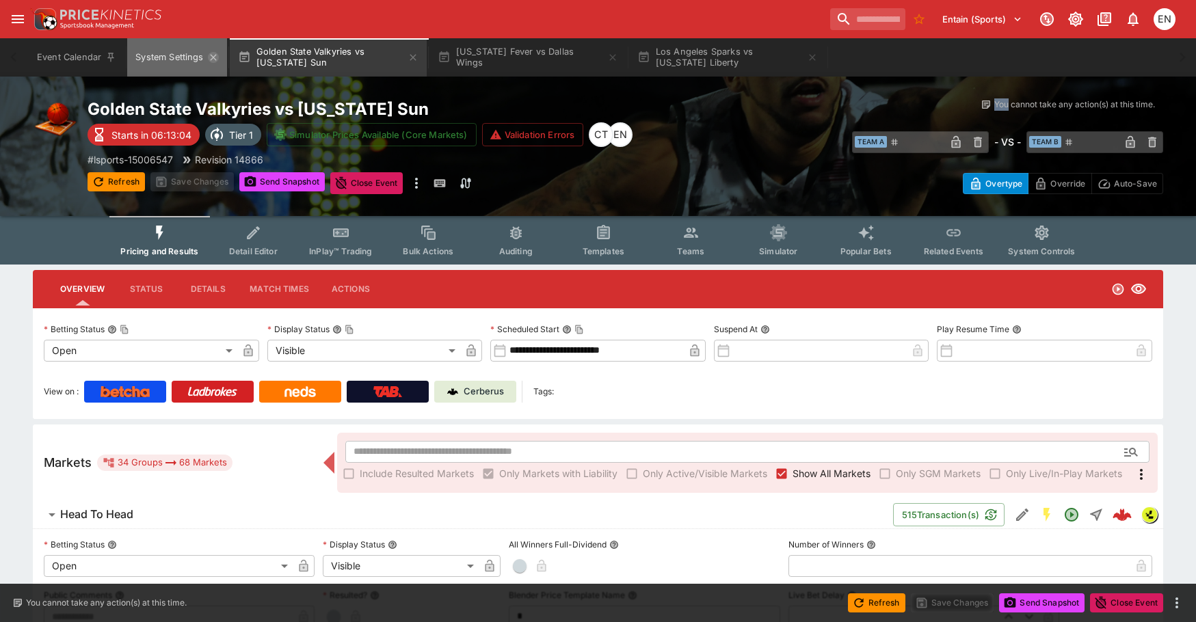
click at [215, 55] on icon "System Settings" at bounding box center [213, 57] width 11 height 11
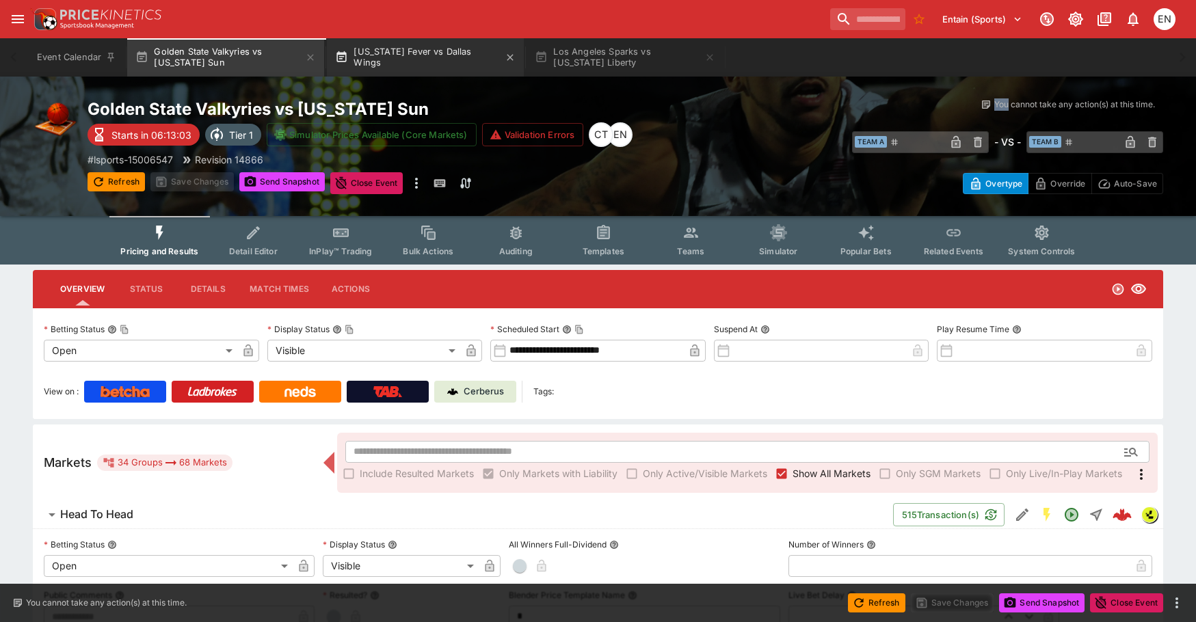
click at [398, 64] on button "Indiana Fever vs Dallas Wings" at bounding box center [425, 57] width 197 height 38
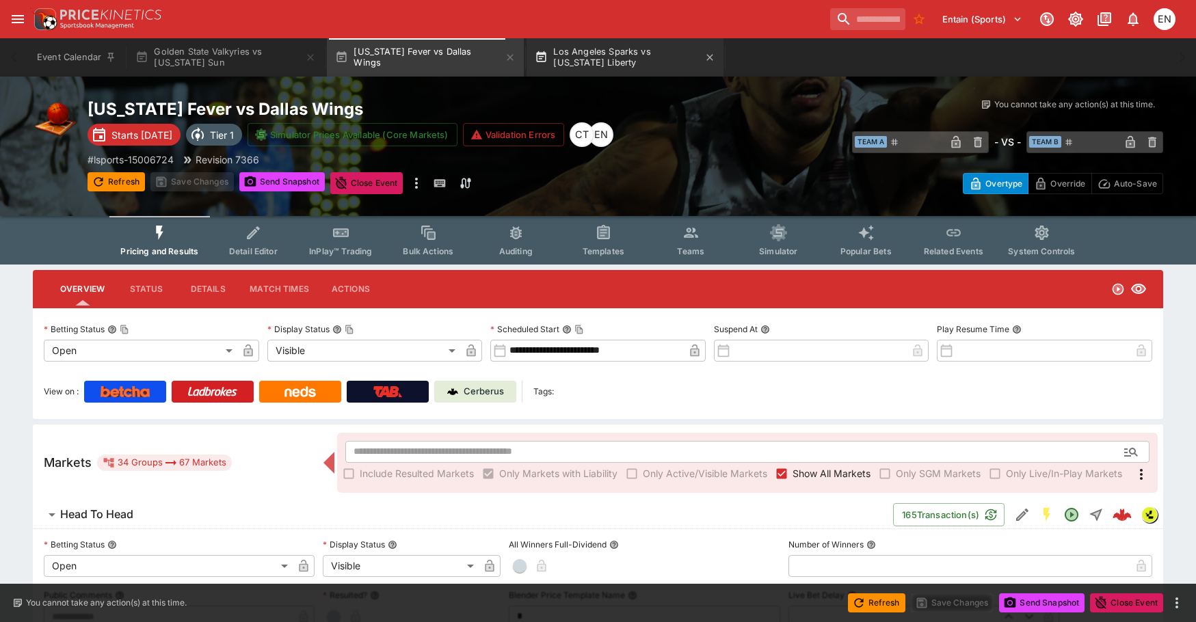
click at [598, 68] on button "Los Angeles Sparks vs New York Liberty" at bounding box center [625, 57] width 197 height 38
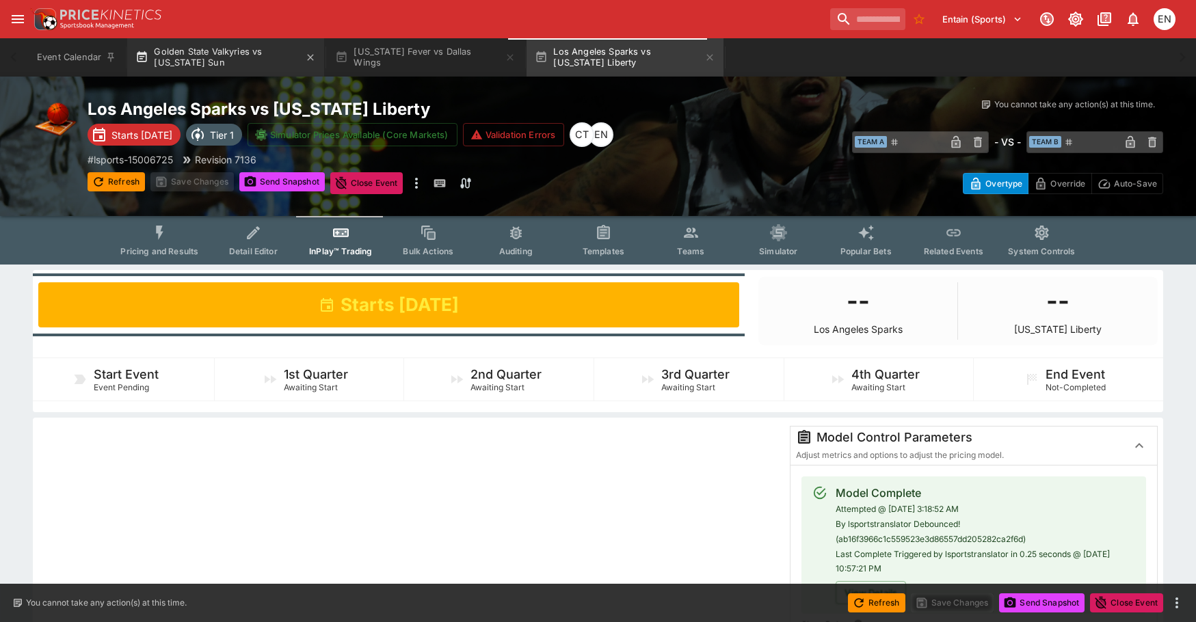
click at [258, 50] on button "Golden State Valkyries vs Connecticut Sun" at bounding box center [225, 57] width 197 height 38
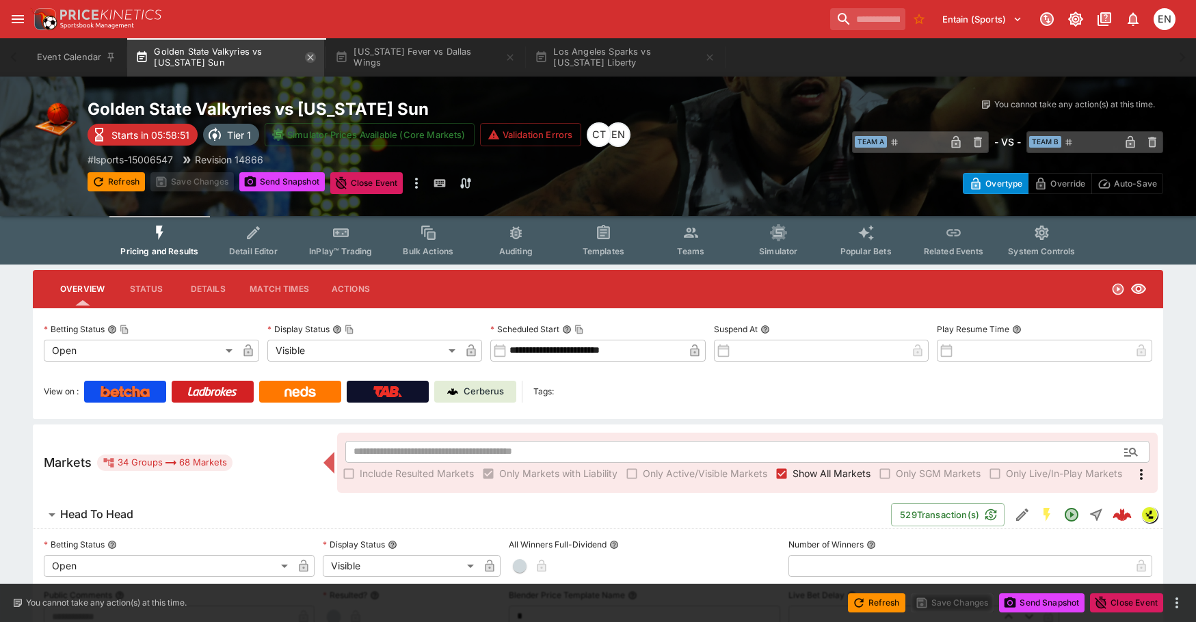
click at [313, 56] on icon "button" at bounding box center [310, 57] width 11 height 11
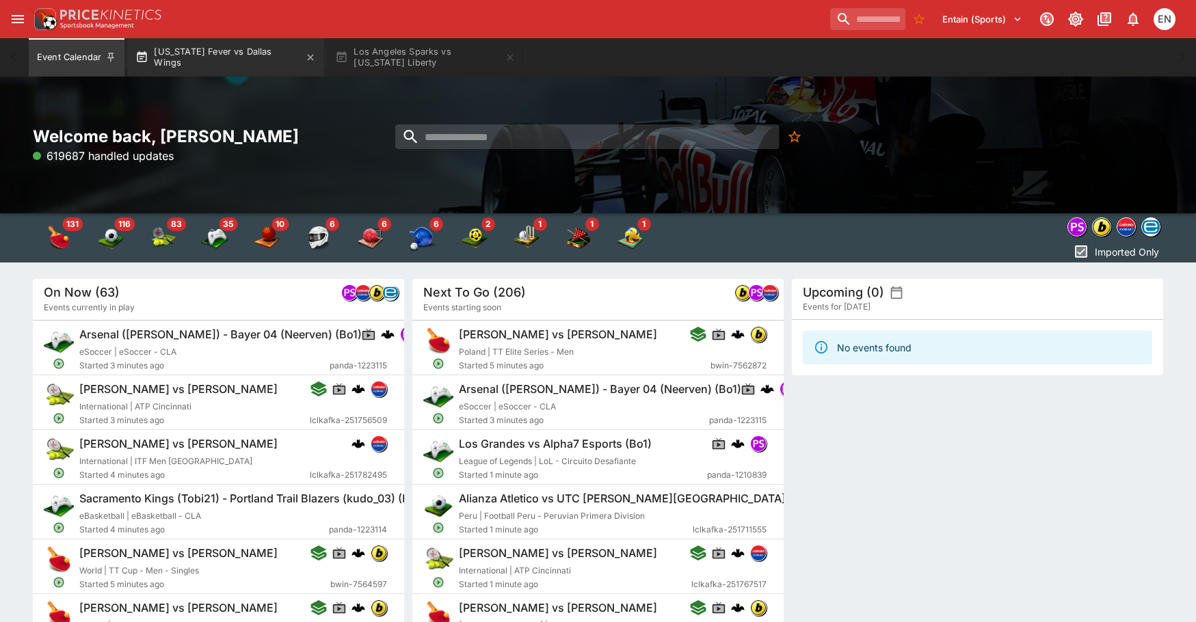
click at [220, 61] on button "Indiana Fever vs Dallas Wings" at bounding box center [225, 57] width 197 height 38
